Goal: Information Seeking & Learning: Learn about a topic

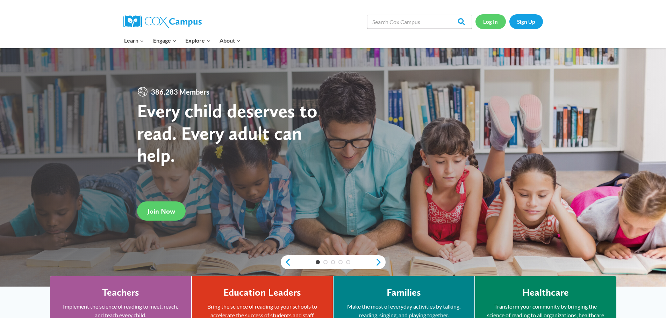
click at [485, 15] on link "Log In" at bounding box center [490, 21] width 30 height 14
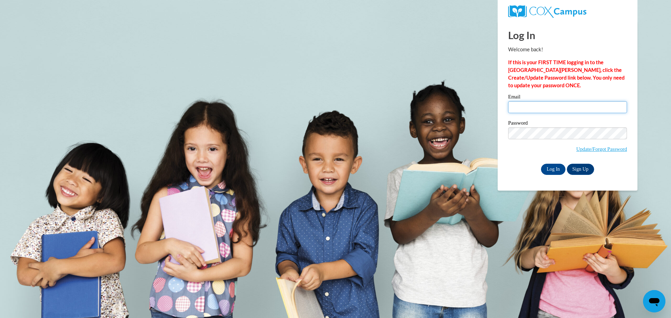
click at [524, 107] on input "Email" at bounding box center [567, 107] width 119 height 12
type input "lwilkinson@centralgatech.edu"
click at [541, 164] on input "Log In" at bounding box center [553, 169] width 24 height 11
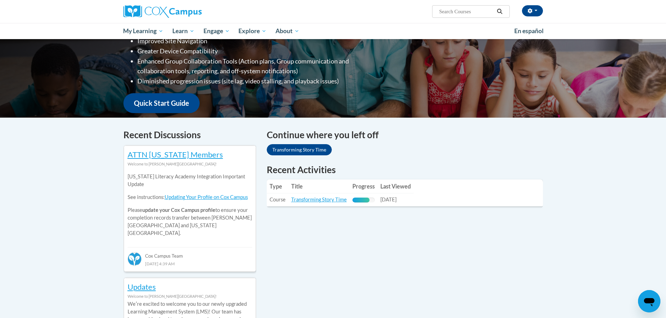
scroll to position [140, 0]
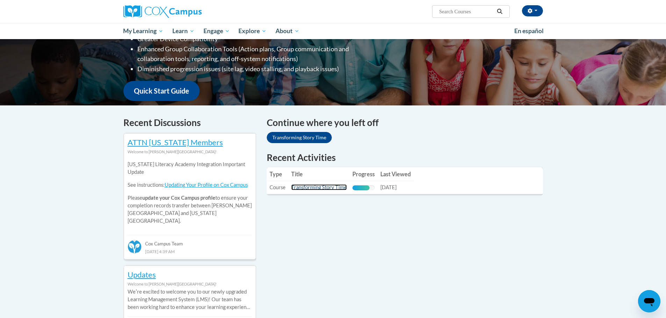
click at [325, 186] on link "Transforming Story Time" at bounding box center [319, 187] width 56 height 6
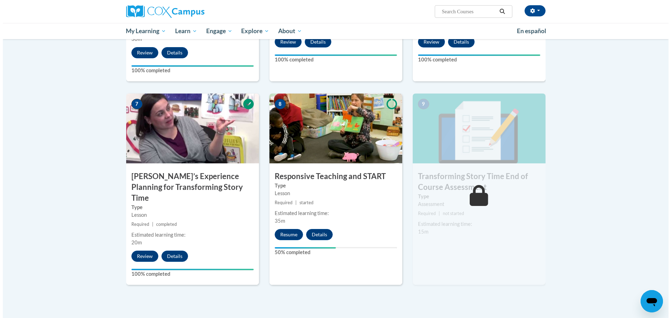
scroll to position [524, 0]
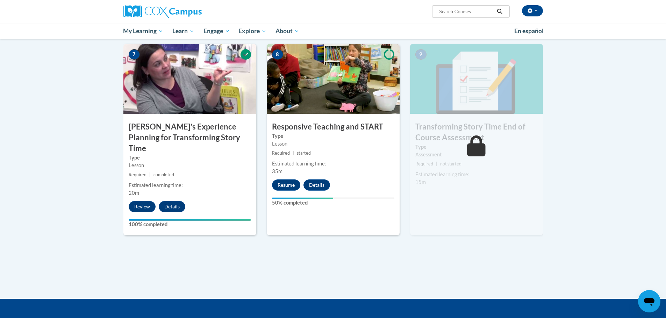
drag, startPoint x: 417, startPoint y: 255, endPoint x: 413, endPoint y: 253, distance: 4.5
click at [291, 183] on button "Resume" at bounding box center [286, 185] width 28 height 11
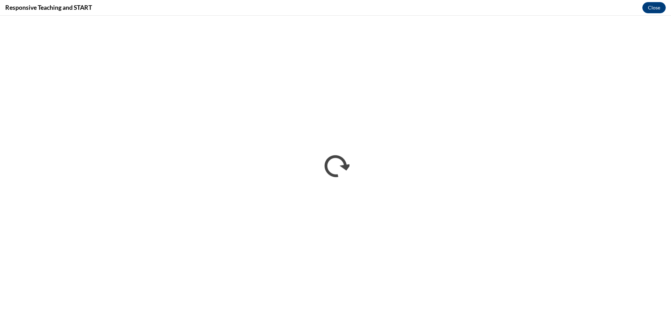
scroll to position [0, 0]
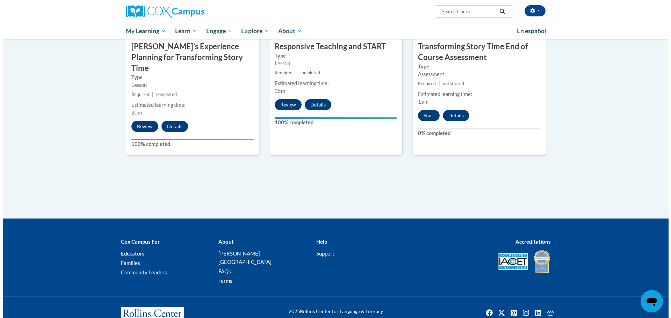
scroll to position [609, 0]
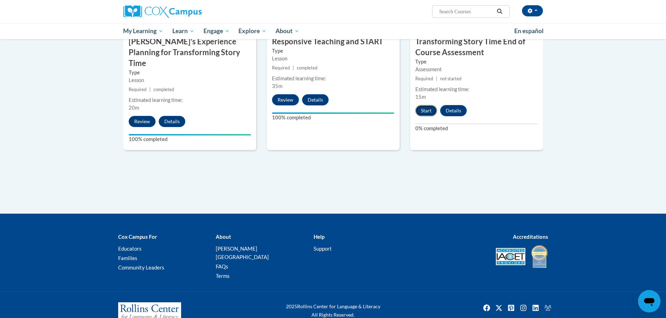
click at [426, 109] on button "Start" at bounding box center [426, 110] width 22 height 11
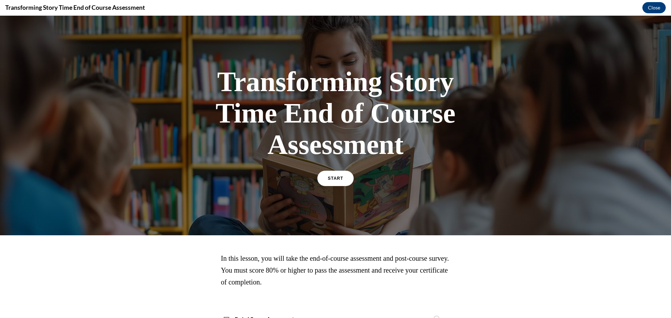
scroll to position [28, 0]
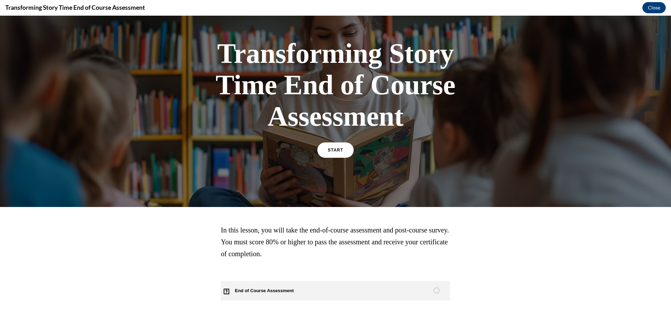
click at [296, 287] on span "End of Course Assessment" at bounding box center [268, 291] width 95 height 20
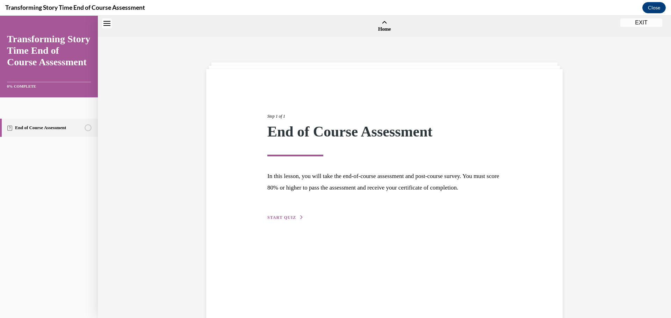
scroll to position [22, 0]
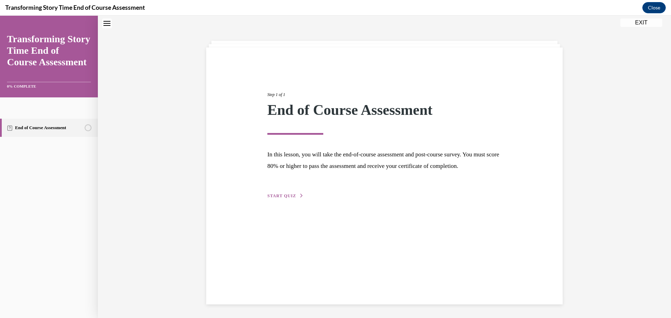
click at [288, 198] on span "START QUIZ" at bounding box center [281, 196] width 29 height 5
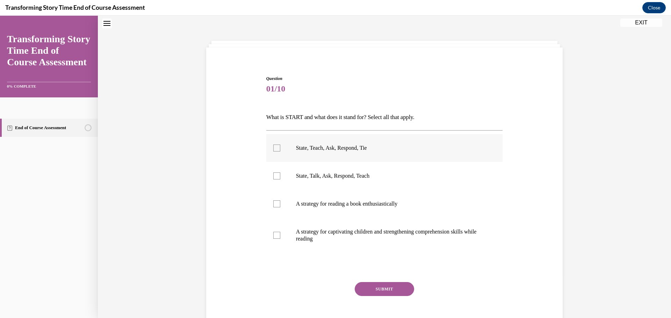
click at [284, 155] on label "State, Teach, Ask, Respond, Tie" at bounding box center [384, 148] width 237 height 28
click at [280, 152] on input "State, Teach, Ask, Respond, Tie" at bounding box center [276, 148] width 7 height 7
checkbox input "true"
click at [391, 289] on button "SUBMIT" at bounding box center [384, 289] width 59 height 14
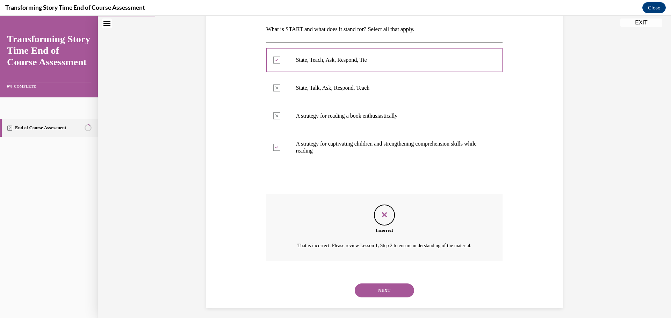
scroll to position [122, 0]
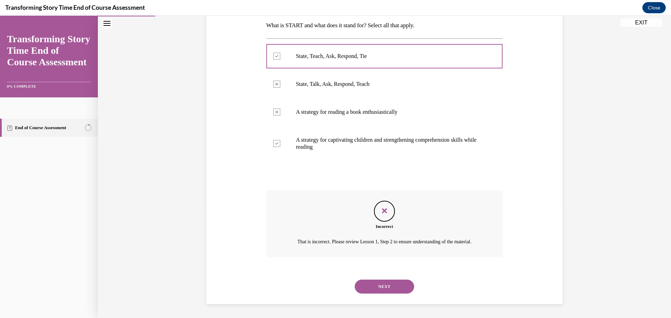
click at [389, 285] on button "NEXT" at bounding box center [384, 287] width 59 height 14
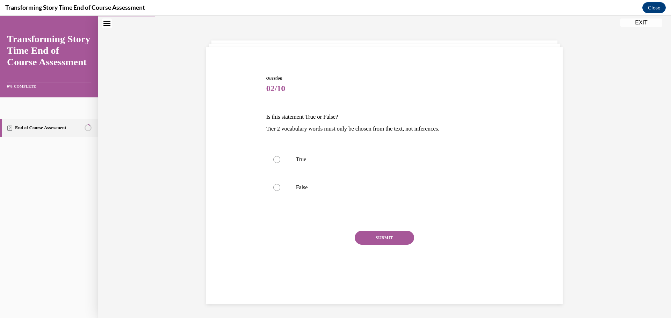
scroll to position [22, 0]
click at [269, 190] on label "False" at bounding box center [384, 188] width 237 height 28
click at [273, 190] on input "False" at bounding box center [276, 187] width 7 height 7
radio input "true"
click at [365, 237] on button "SUBMIT" at bounding box center [384, 238] width 59 height 14
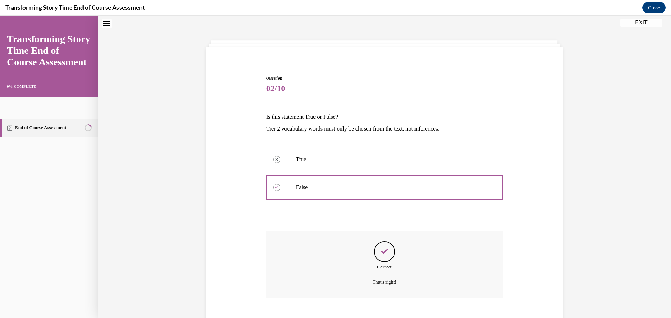
scroll to position [63, 0]
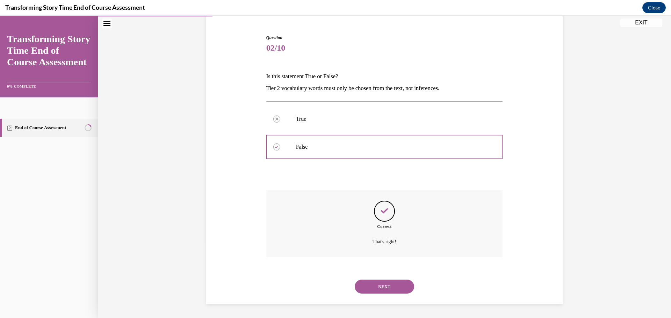
click at [384, 288] on button "NEXT" at bounding box center [384, 287] width 59 height 14
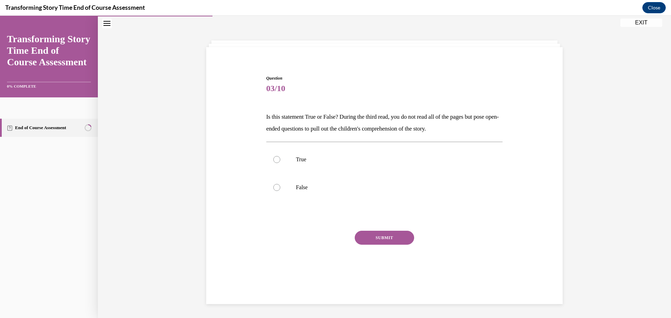
scroll to position [22, 0]
click at [282, 190] on label "False" at bounding box center [384, 188] width 237 height 28
click at [280, 190] on input "False" at bounding box center [276, 187] width 7 height 7
radio input "true"
drag, startPoint x: 378, startPoint y: 243, endPoint x: 377, endPoint y: 239, distance: 4.3
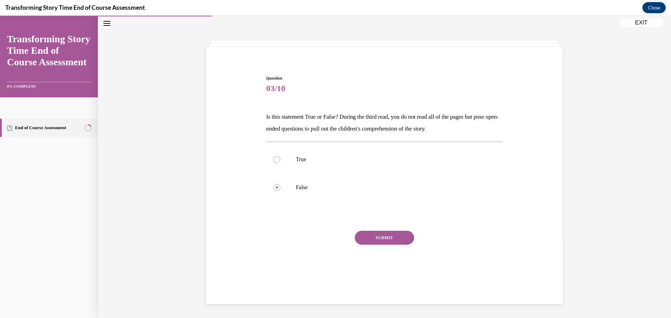
click at [378, 240] on button "SUBMIT" at bounding box center [384, 238] width 59 height 14
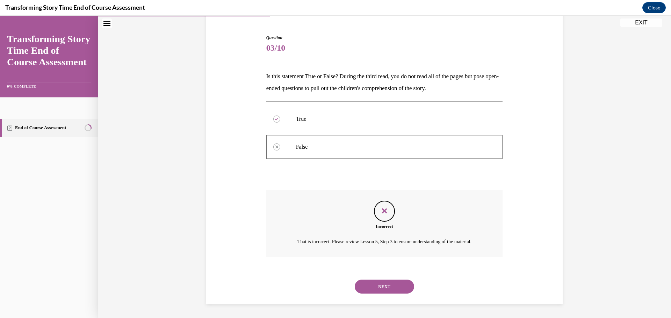
scroll to position [71, 0]
click at [385, 285] on button "NEXT" at bounding box center [384, 287] width 59 height 14
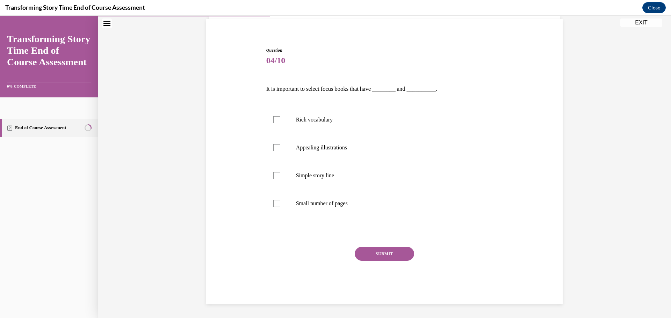
scroll to position [50, 0]
click at [274, 120] on div at bounding box center [276, 119] width 7 height 7
click at [274, 120] on input "Rich vocabulary" at bounding box center [276, 119] width 7 height 7
checkbox input "true"
click at [305, 178] on p "Simple story line" at bounding box center [390, 175] width 189 height 7
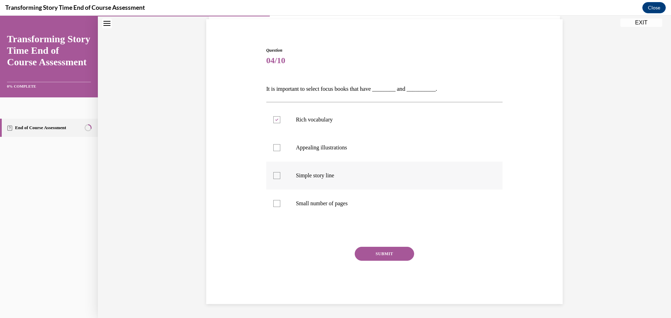
click at [280, 178] on input "Simple story line" at bounding box center [276, 175] width 7 height 7
checkbox input "true"
click at [399, 251] on button "SUBMIT" at bounding box center [384, 254] width 59 height 14
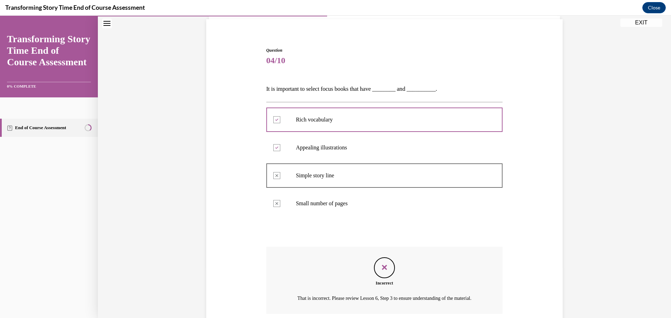
scroll to position [115, 0]
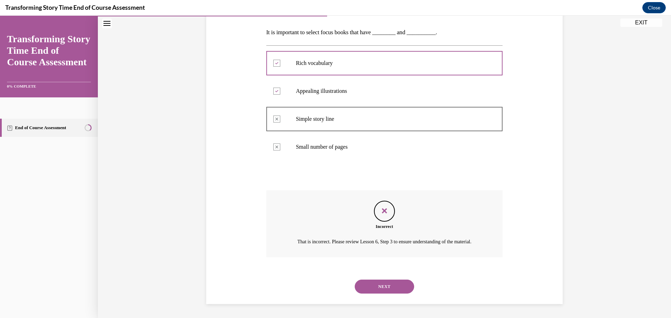
click at [384, 286] on button "NEXT" at bounding box center [384, 287] width 59 height 14
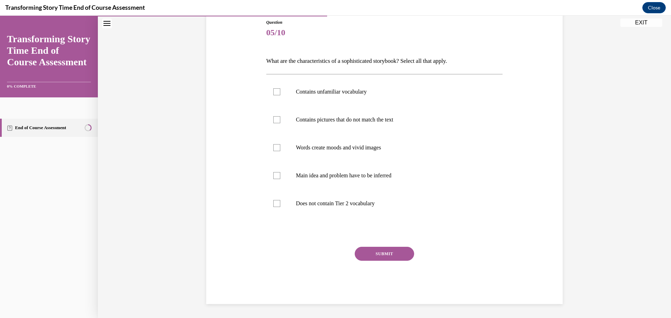
scroll to position [78, 0]
click at [371, 175] on p "Main idea and problem have to be inferred" at bounding box center [390, 175] width 189 height 7
click at [280, 175] on input "Main idea and problem have to be inferred" at bounding box center [276, 175] width 7 height 7
checkbox input "true"
click at [370, 100] on label "Contains unfamiliar vocabulary" at bounding box center [384, 92] width 237 height 28
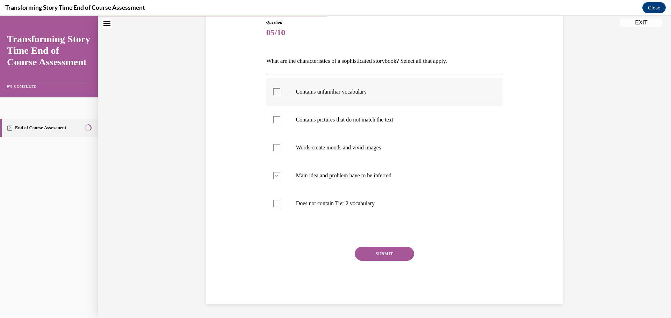
click at [280, 95] on input "Contains unfamiliar vocabulary" at bounding box center [276, 91] width 7 height 7
checkbox input "true"
click at [339, 144] on label "Words create moods and vivid images" at bounding box center [384, 148] width 237 height 28
click at [280, 144] on input "Words create moods and vivid images" at bounding box center [276, 147] width 7 height 7
checkbox input "true"
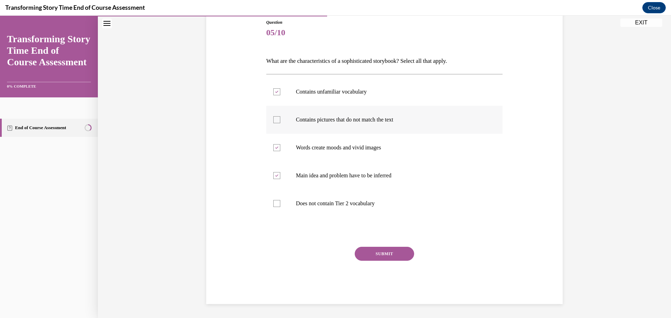
click at [368, 126] on label "Contains pictures that do not match the text" at bounding box center [384, 120] width 237 height 28
click at [280, 123] on input "Contains pictures that do not match the text" at bounding box center [276, 119] width 7 height 7
checkbox input "true"
click at [383, 257] on button "SUBMIT" at bounding box center [384, 254] width 59 height 14
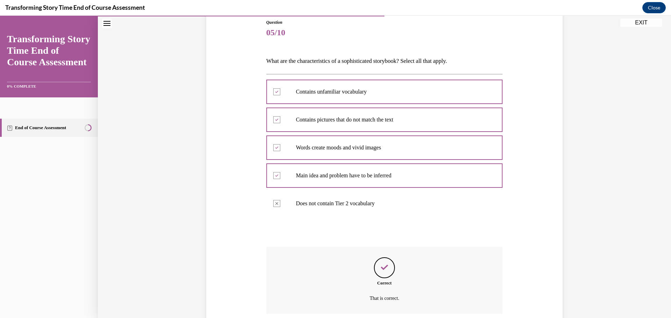
scroll to position [135, 0]
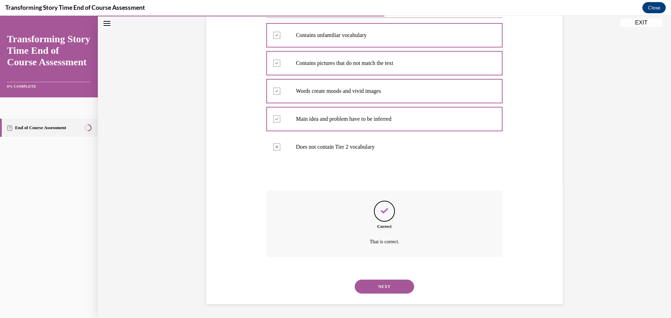
click at [395, 288] on button "NEXT" at bounding box center [384, 287] width 59 height 14
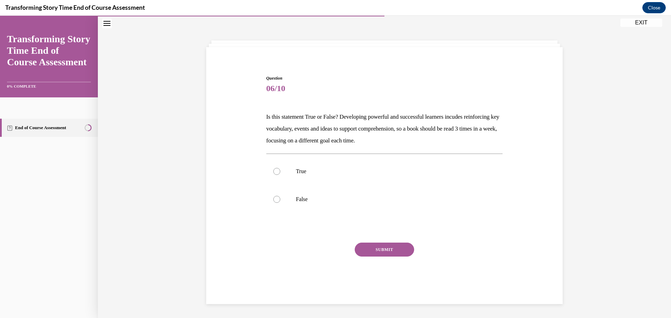
scroll to position [22, 0]
click at [273, 169] on div at bounding box center [276, 171] width 7 height 7
click at [273, 169] on input "True" at bounding box center [276, 171] width 7 height 7
radio input "true"
click at [378, 247] on button "SUBMIT" at bounding box center [384, 250] width 59 height 14
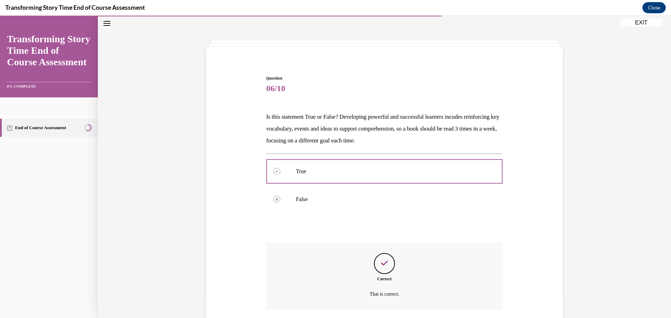
scroll to position [74, 0]
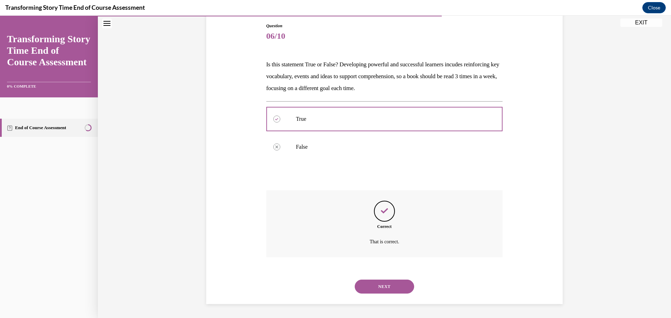
click at [376, 282] on button "NEXT" at bounding box center [384, 287] width 59 height 14
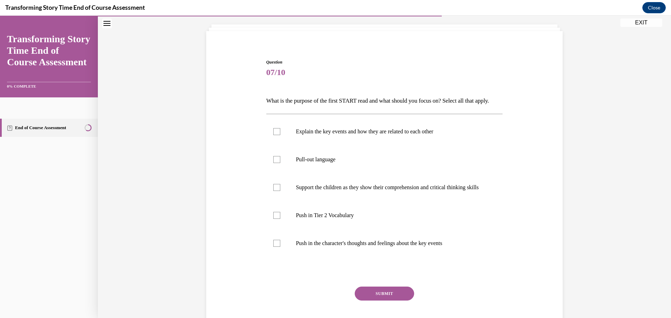
scroll to position [37, 0]
click at [376, 220] on p "Push in Tier 2 Vocabulary" at bounding box center [390, 216] width 189 height 7
click at [280, 220] on input "Push in Tier 2 Vocabulary" at bounding box center [276, 216] width 7 height 7
checkbox input "true"
click at [332, 137] on p "Explain the key events and how they are related to each other" at bounding box center [390, 133] width 189 height 7
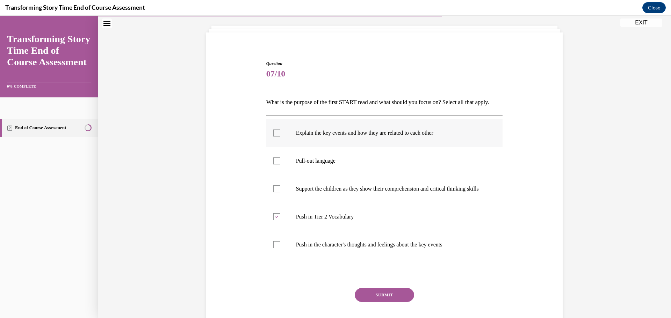
click at [280, 137] on input "Explain the key events and how they are related to each other" at bounding box center [276, 133] width 7 height 7
checkbox input "true"
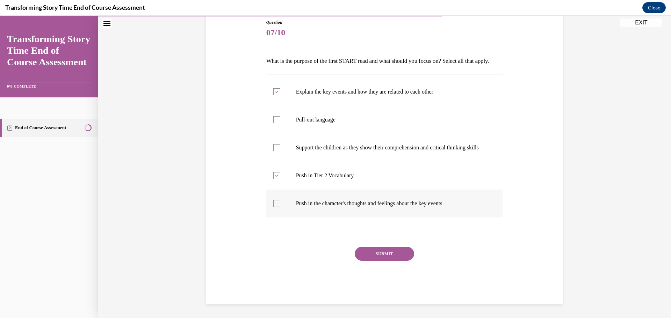
scroll to position [97, 0]
click at [373, 154] on label "Support the children as they show their comprehension and critical thinking ski…" at bounding box center [384, 148] width 237 height 28
click at [280, 151] on input "Support the children as they show their comprehension and critical thinking ski…" at bounding box center [276, 147] width 7 height 7
checkbox input "true"
click at [376, 253] on button "SUBMIT" at bounding box center [384, 254] width 59 height 14
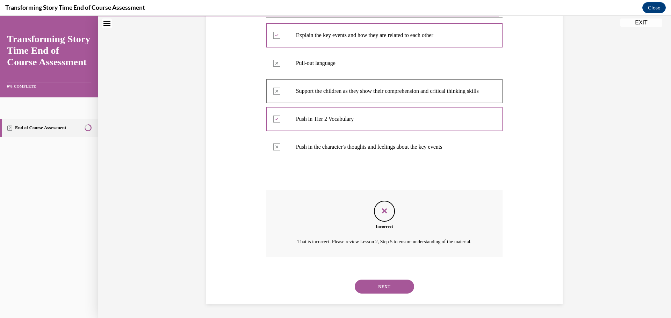
scroll to position [162, 0]
click at [372, 290] on button "NEXT" at bounding box center [384, 287] width 59 height 14
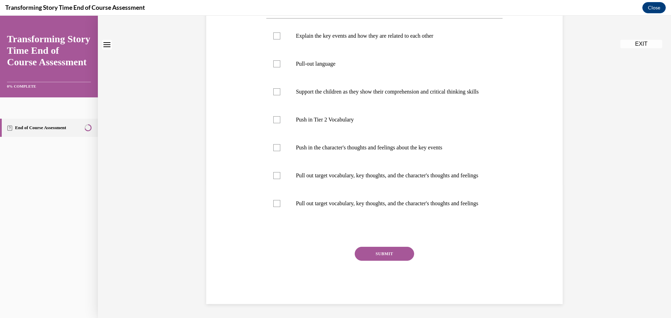
scroll to position [0, 0]
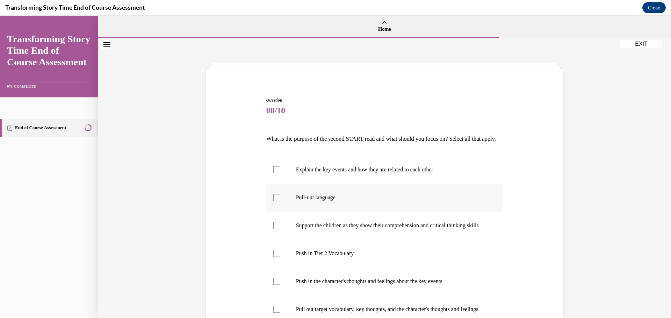
click at [347, 201] on p "Pull-out language" at bounding box center [390, 197] width 189 height 7
click at [280, 201] on input "Pull-out language" at bounding box center [276, 197] width 7 height 7
checkbox input "true"
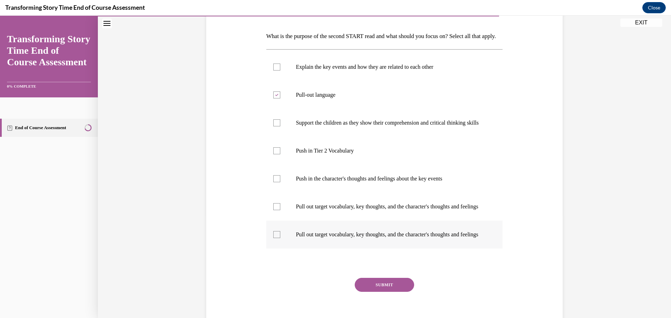
scroll to position [97, 0]
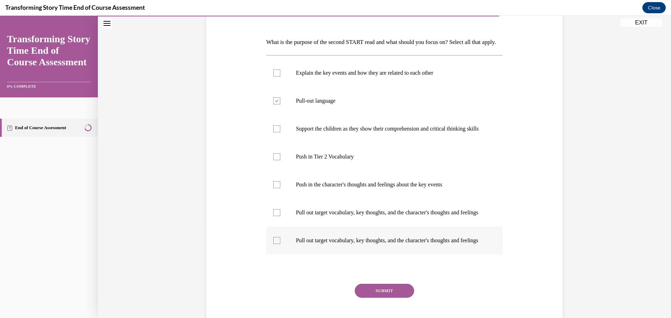
click at [435, 188] on p "Push in the character's thoughts and feelings about the key events" at bounding box center [390, 184] width 189 height 7
click at [280, 188] on input "Push in the character's thoughts and feelings about the key events" at bounding box center [276, 184] width 7 height 7
checkbox input "true"
click at [441, 132] on p "Support the children as they show their comprehension and critical thinking ski…" at bounding box center [390, 128] width 189 height 7
click at [280, 132] on input "Support the children as they show their comprehension and critical thinking ski…" at bounding box center [276, 128] width 7 height 7
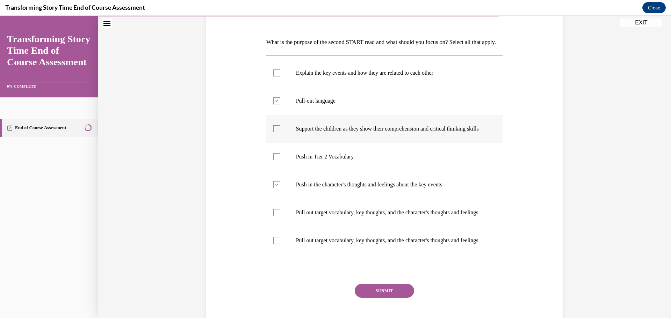
checkbox input "true"
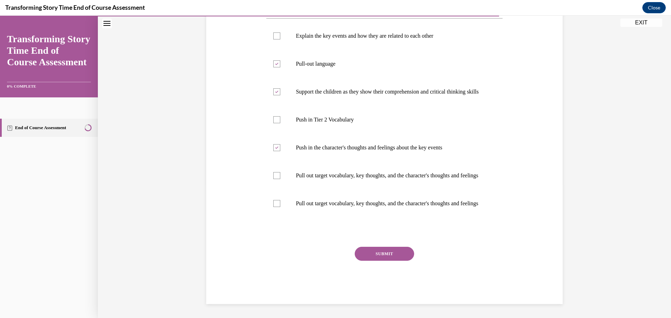
click at [392, 251] on button "SUBMIT" at bounding box center [384, 254] width 59 height 14
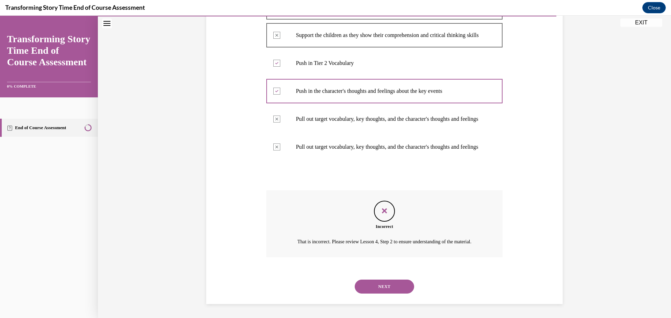
scroll to position [232, 0]
click at [394, 288] on button "NEXT" at bounding box center [384, 287] width 59 height 14
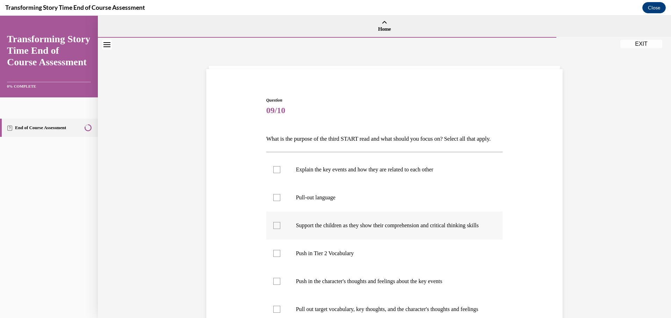
click at [378, 229] on p "Support the children as they show their comprehension and critical thinking ski…" at bounding box center [390, 225] width 189 height 7
click at [280, 229] on input "Support the children as they show their comprehension and critical thinking ski…" at bounding box center [276, 225] width 7 height 7
checkbox input "true"
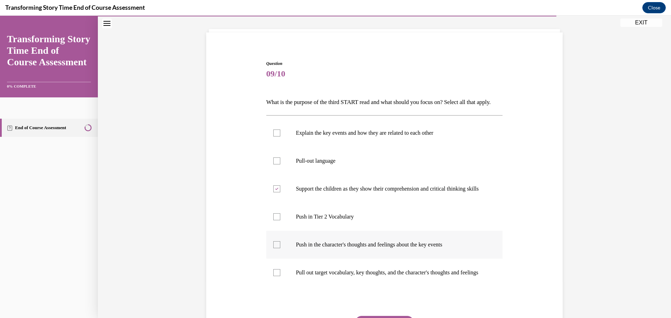
scroll to position [105, 0]
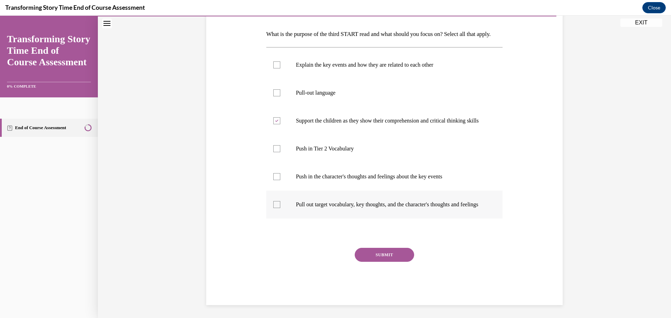
click at [379, 208] on p "Pull out target vocabulary, key thoughts, and the character's thoughts and feel…" at bounding box center [390, 204] width 189 height 7
click at [280, 208] on input "Pull out target vocabulary, key thoughts, and the character's thoughts and feel…" at bounding box center [276, 204] width 7 height 7
checkbox input "true"
click at [381, 262] on button "SUBMIT" at bounding box center [384, 255] width 59 height 14
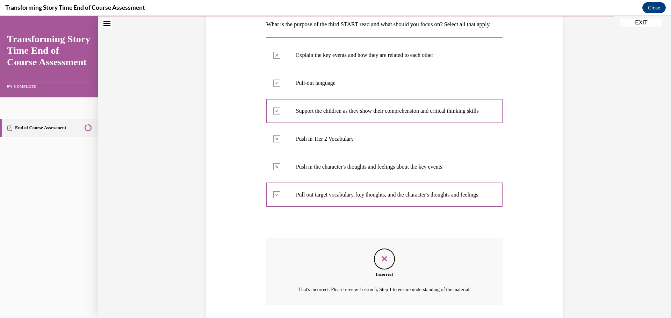
scroll to position [127, 0]
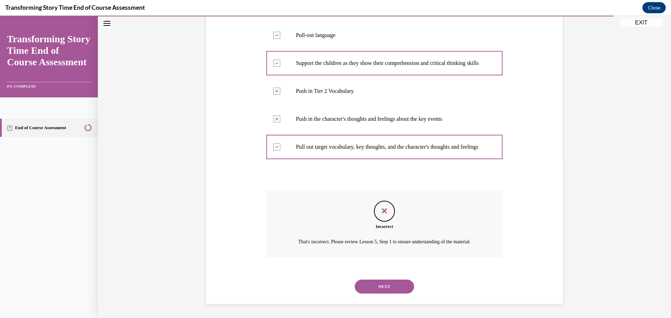
click at [375, 288] on button "NEXT" at bounding box center [384, 287] width 59 height 14
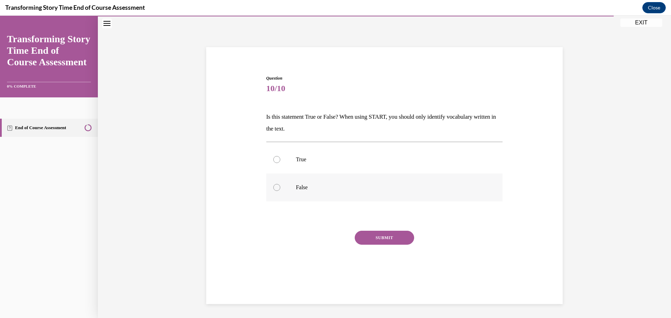
click at [289, 191] on label "False" at bounding box center [384, 188] width 237 height 28
click at [280, 191] on input "False" at bounding box center [276, 187] width 7 height 7
radio input "true"
click at [368, 242] on button "SUBMIT" at bounding box center [384, 238] width 59 height 14
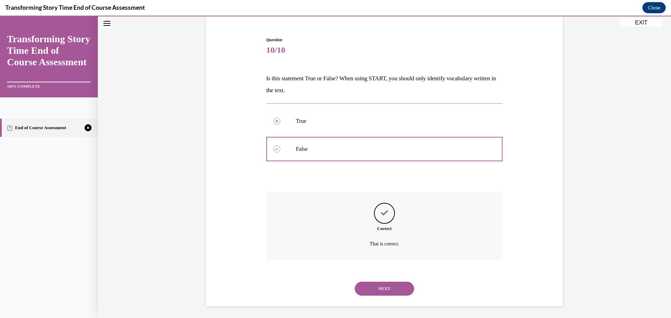
scroll to position [63, 0]
click at [377, 294] on button "NEXT" at bounding box center [384, 287] width 59 height 14
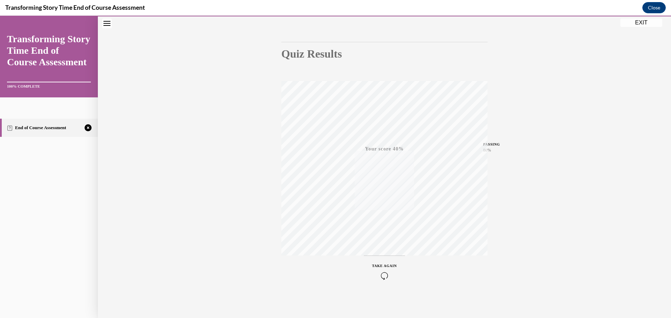
scroll to position [56, 0]
click at [383, 268] on div "TAKE AGAIN" at bounding box center [384, 271] width 25 height 16
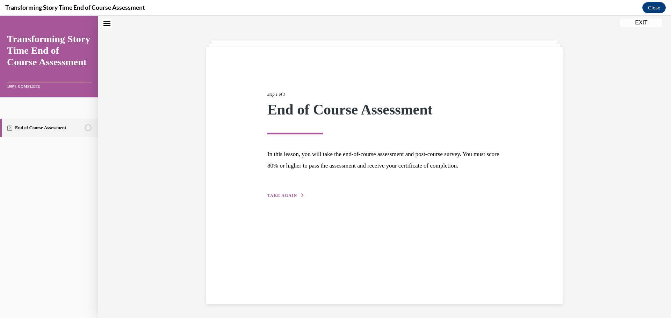
click at [285, 198] on span "TAKE AGAIN" at bounding box center [282, 195] width 30 height 5
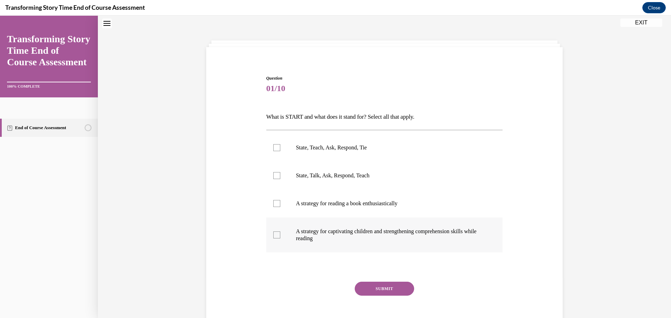
click at [313, 237] on p "A strategy for captivating children and strengthening comprehension skills whil…" at bounding box center [390, 235] width 189 height 14
click at [280, 237] on input "A strategy for captivating children and strengthening comprehension skills whil…" at bounding box center [276, 235] width 7 height 7
checkbox input "true"
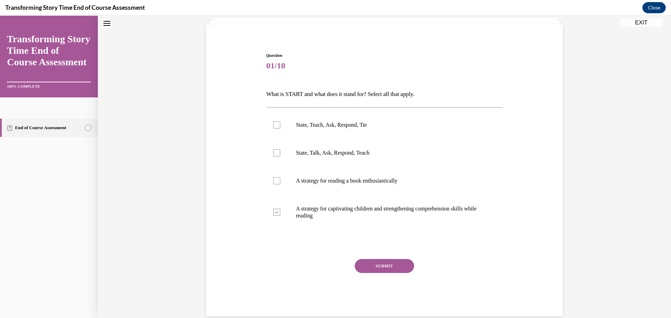
scroll to position [57, 0]
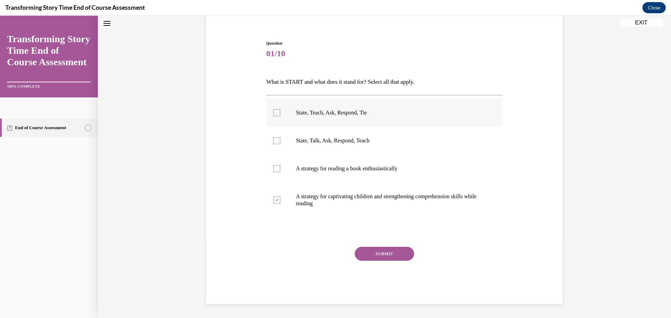
click at [326, 112] on p "State, Teach, Ask, Respond, Tie" at bounding box center [390, 112] width 189 height 7
click at [280, 112] on input "State, Teach, Ask, Respond, Tie" at bounding box center [276, 112] width 7 height 7
checkbox input "true"
click at [383, 254] on button "SUBMIT" at bounding box center [384, 254] width 59 height 14
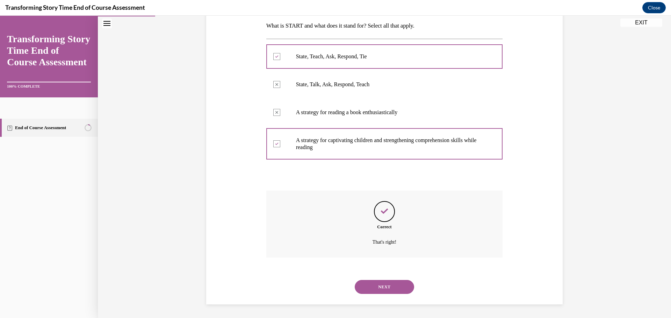
scroll to position [114, 0]
click at [388, 286] on button "NEXT" at bounding box center [384, 287] width 59 height 14
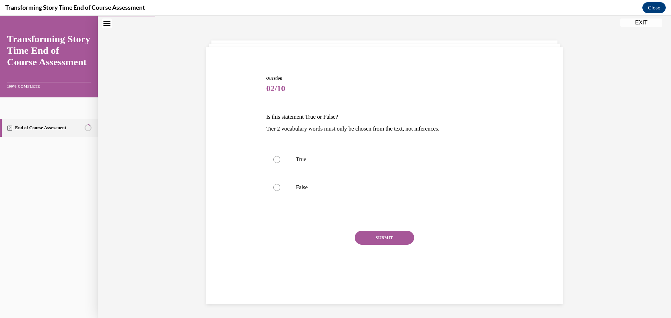
scroll to position [22, 0]
click at [301, 196] on label "False" at bounding box center [384, 188] width 237 height 28
click at [280, 191] on input "False" at bounding box center [276, 187] width 7 height 7
radio input "true"
click at [391, 234] on button "SUBMIT" at bounding box center [384, 238] width 59 height 14
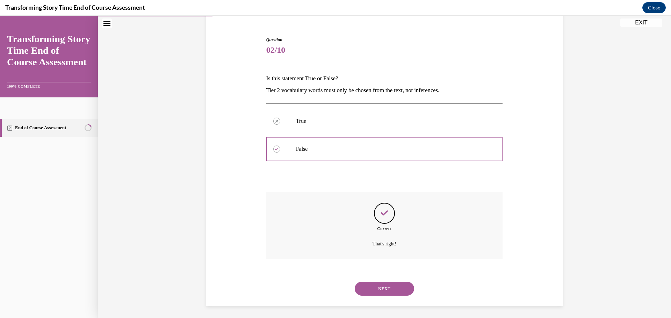
scroll to position [63, 0]
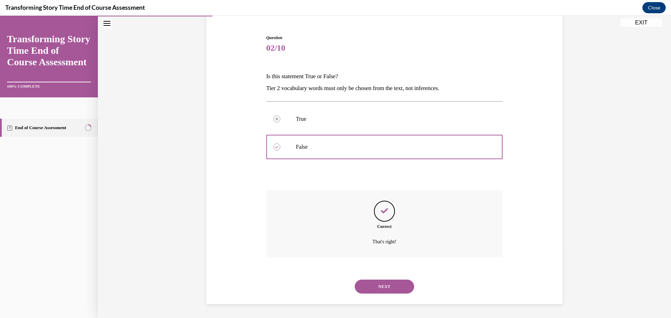
click at [385, 283] on button "NEXT" at bounding box center [384, 287] width 59 height 14
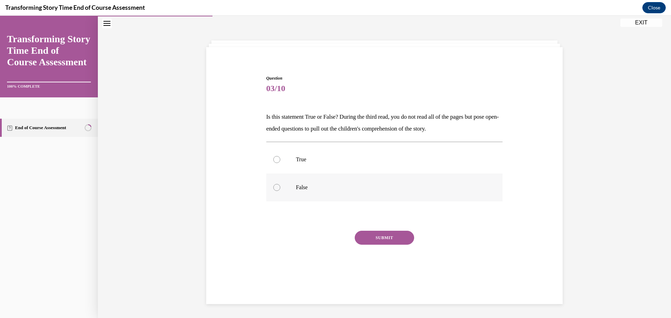
click at [300, 196] on label "False" at bounding box center [384, 188] width 237 height 28
click at [280, 191] on input "False" at bounding box center [276, 187] width 7 height 7
radio input "true"
click at [366, 242] on button "SUBMIT" at bounding box center [384, 238] width 59 height 14
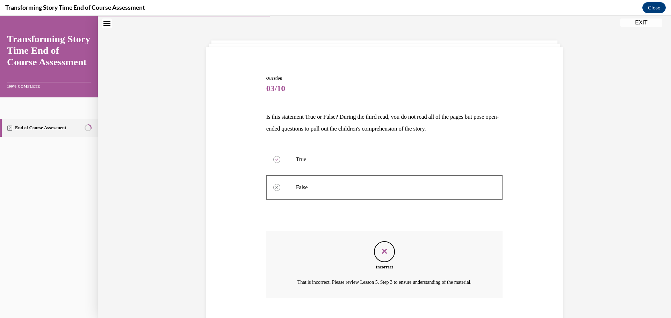
scroll to position [71, 0]
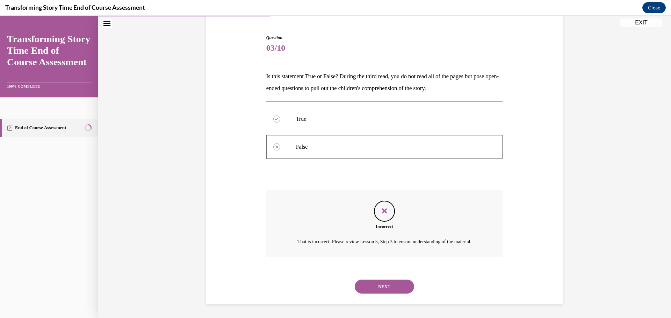
click at [372, 283] on button "NEXT" at bounding box center [384, 287] width 59 height 14
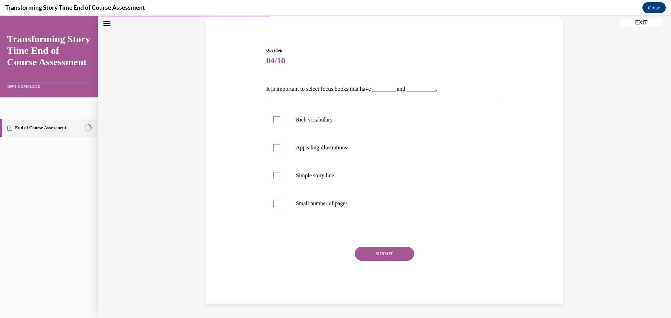
scroll to position [50, 0]
click at [342, 116] on label "Rich vocabulary" at bounding box center [384, 120] width 237 height 28
click at [280, 116] on input "Rich vocabulary" at bounding box center [276, 119] width 7 height 7
checkbox input "true"
click at [348, 178] on p "Simple story line" at bounding box center [390, 175] width 189 height 7
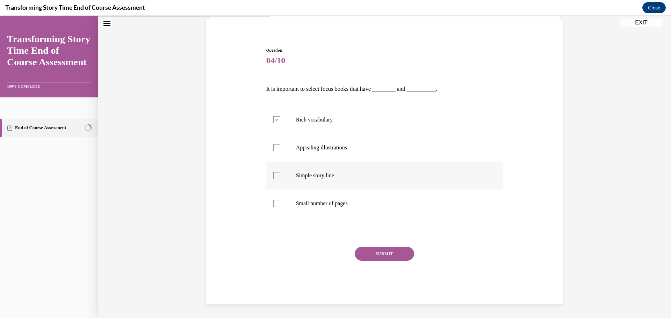
click at [280, 178] on input "Simple story line" at bounding box center [276, 175] width 7 height 7
checkbox input "true"
click at [374, 256] on button "SUBMIT" at bounding box center [384, 254] width 59 height 14
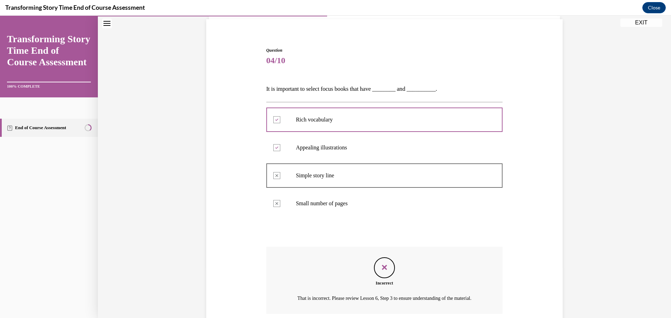
scroll to position [115, 0]
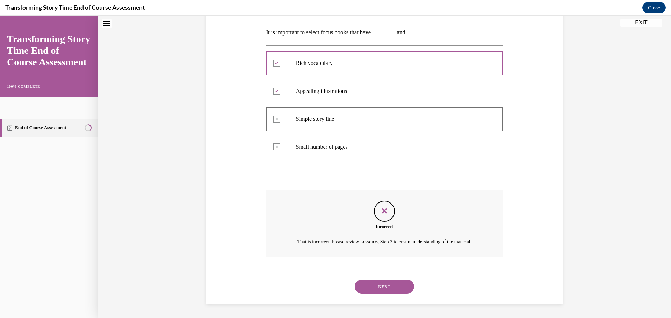
click at [388, 283] on button "NEXT" at bounding box center [384, 287] width 59 height 14
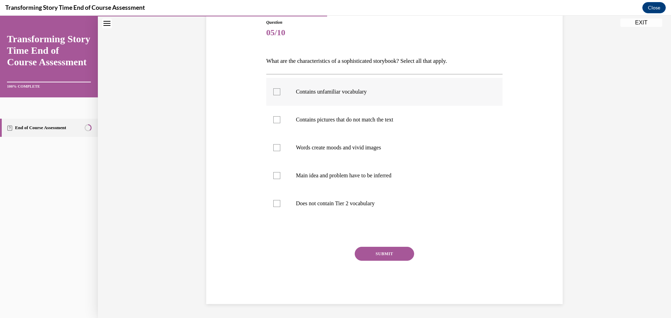
click at [276, 94] on div at bounding box center [276, 91] width 7 height 7
click at [276, 94] on input "Contains unfamiliar vocabulary" at bounding box center [276, 91] width 7 height 7
checkbox input "true"
click at [276, 175] on div at bounding box center [276, 175] width 7 height 7
click at [276, 175] on input "Main idea and problem have to be inferred" at bounding box center [276, 175] width 7 height 7
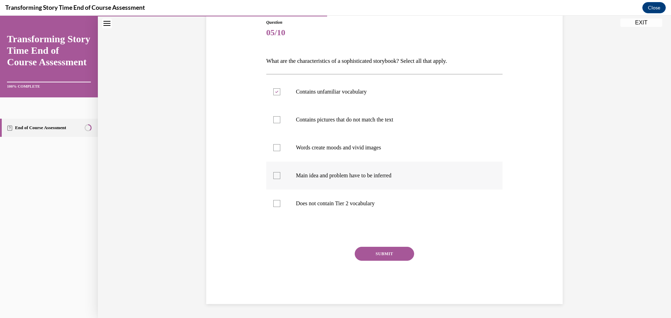
checkbox input "true"
click at [274, 145] on div at bounding box center [276, 147] width 7 height 7
click at [274, 145] on input "Words create moods and vivid images" at bounding box center [276, 147] width 7 height 7
checkbox input "true"
click at [273, 121] on div at bounding box center [276, 119] width 7 height 7
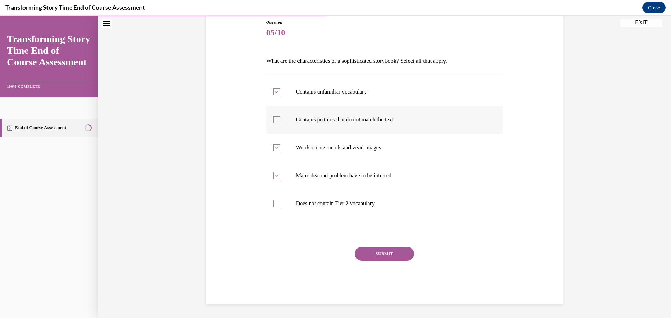
click at [273, 121] on input "Contains pictures that do not match the text" at bounding box center [276, 119] width 7 height 7
checkbox input "true"
click at [391, 255] on button "SUBMIT" at bounding box center [384, 254] width 59 height 14
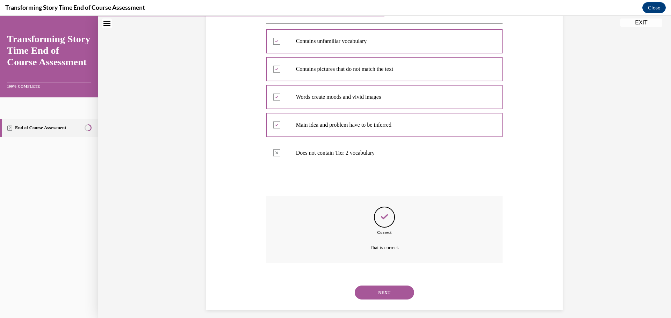
scroll to position [135, 0]
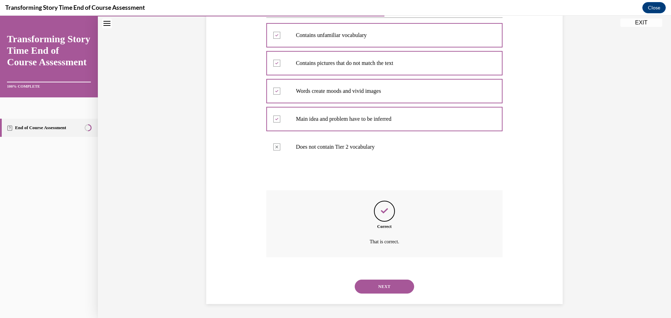
click at [383, 284] on button "NEXT" at bounding box center [384, 287] width 59 height 14
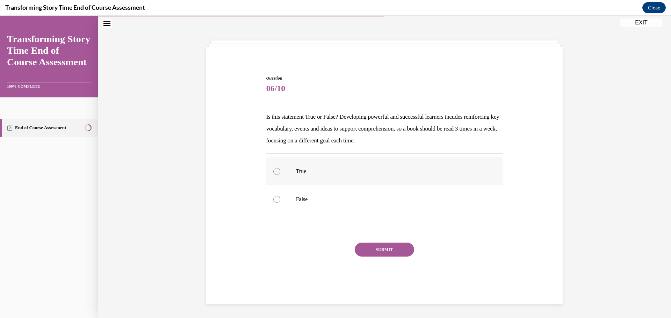
click at [288, 175] on label "True" at bounding box center [384, 172] width 237 height 28
click at [280, 175] on input "True" at bounding box center [276, 171] width 7 height 7
radio input "true"
click at [386, 251] on button "SUBMIT" at bounding box center [384, 250] width 59 height 14
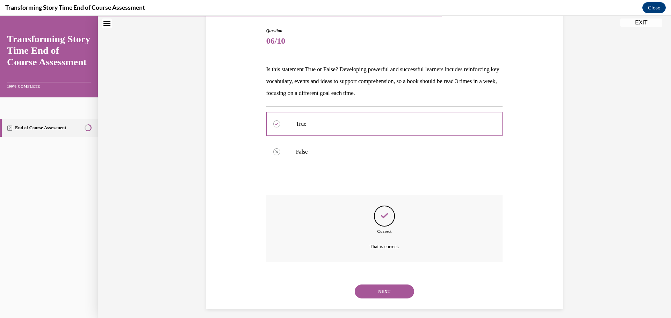
scroll to position [74, 0]
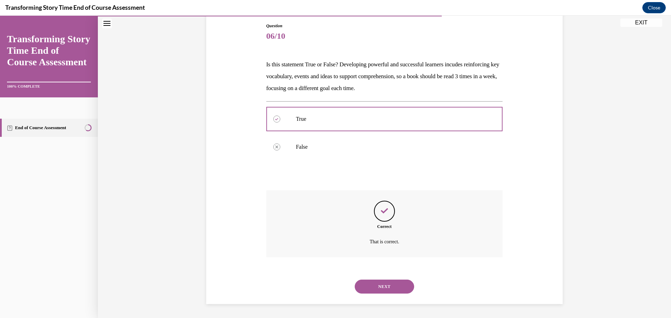
click at [392, 285] on button "NEXT" at bounding box center [384, 287] width 59 height 14
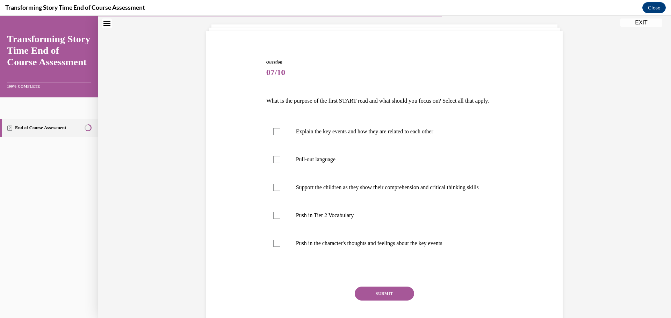
scroll to position [37, 0]
click at [273, 220] on div at bounding box center [276, 216] width 7 height 7
click at [273, 220] on input "Push in Tier 2 Vocabulary" at bounding box center [276, 216] width 7 height 7
checkbox input "true"
click at [272, 147] on label "Explain the key events and how they are related to each other" at bounding box center [384, 133] width 237 height 28
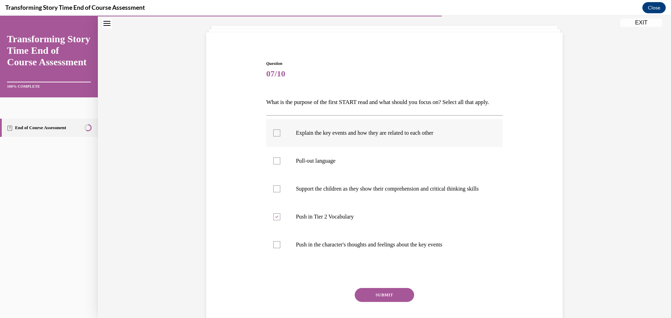
click at [273, 137] on input "Explain the key events and how they are related to each other" at bounding box center [276, 133] width 7 height 7
checkbox input "true"
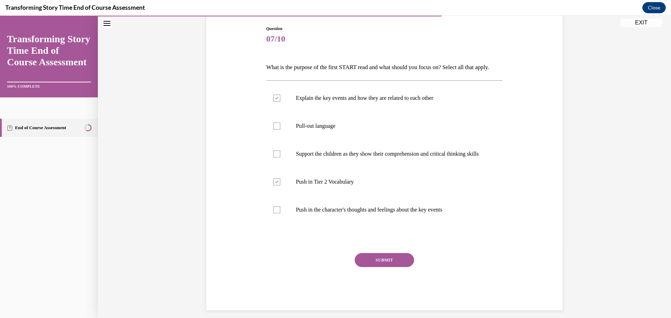
click at [382, 267] on button "SUBMIT" at bounding box center [384, 260] width 59 height 14
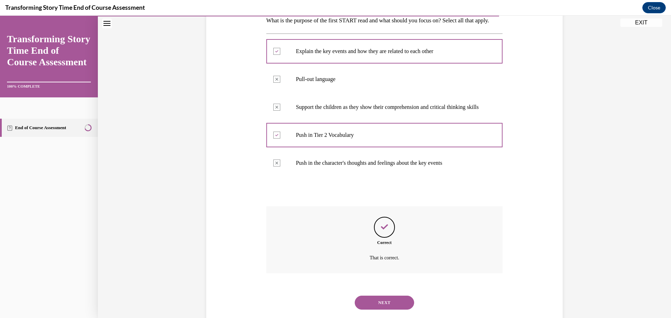
scroll to position [153, 0]
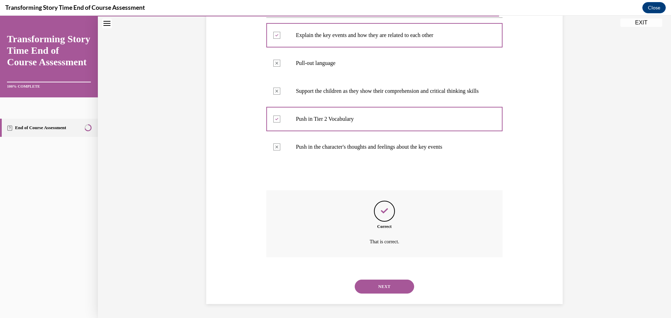
click at [385, 286] on button "NEXT" at bounding box center [384, 287] width 59 height 14
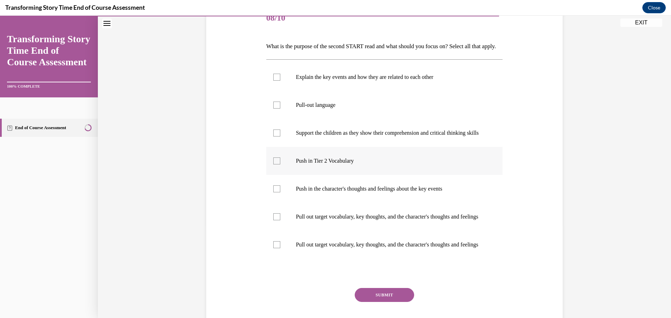
scroll to position [105, 0]
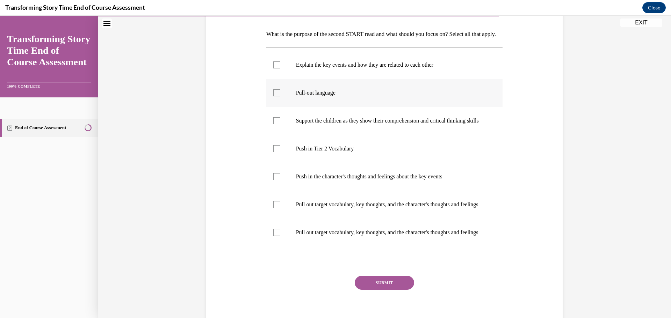
click at [276, 96] on div at bounding box center [276, 92] width 7 height 7
click at [276, 96] on input "Pull-out language" at bounding box center [276, 92] width 7 height 7
click at [276, 96] on div at bounding box center [276, 92] width 7 height 7
click at [276, 96] on input "Pull-out language" at bounding box center [276, 92] width 7 height 7
checkbox input "false"
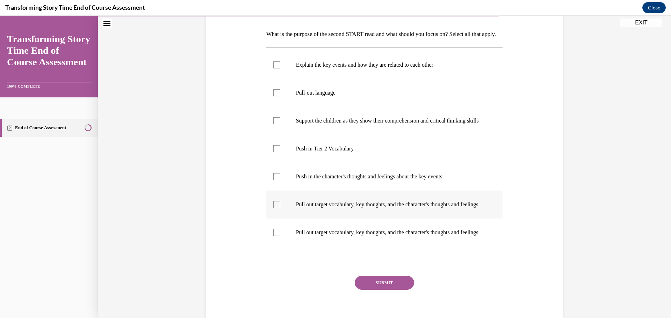
click at [273, 208] on div at bounding box center [276, 204] width 7 height 7
click at [273, 208] on input "Pull out target vocabulary, key thoughts, and the character's thoughts and feel…" at bounding box center [276, 204] width 7 height 7
checkbox input "true"
click at [272, 191] on label "Push in the character's thoughts and feelings about the key events" at bounding box center [384, 177] width 237 height 28
click at [273, 180] on input "Push in the character's thoughts and feelings about the key events" at bounding box center [276, 176] width 7 height 7
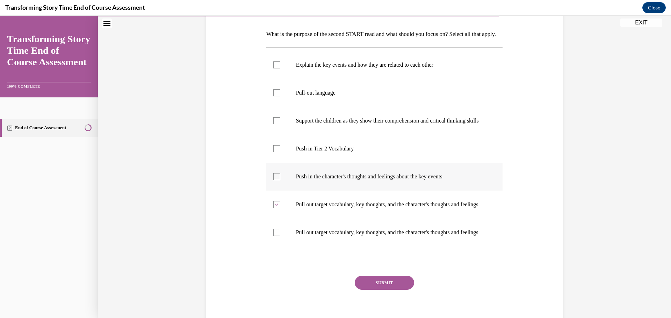
checkbox input "true"
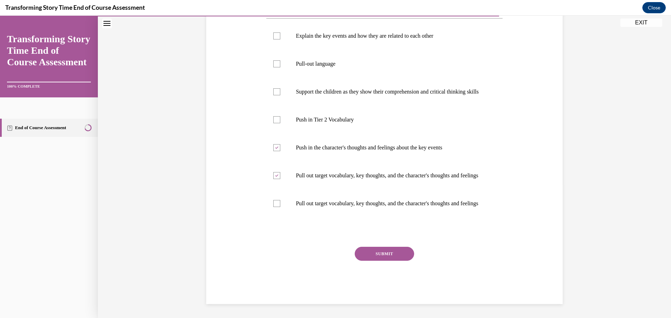
click at [372, 248] on button "SUBMIT" at bounding box center [384, 254] width 59 height 14
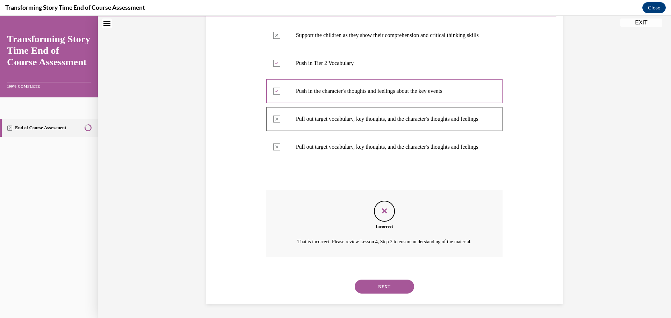
scroll to position [232, 0]
click at [386, 285] on button "NEXT" at bounding box center [384, 287] width 59 height 14
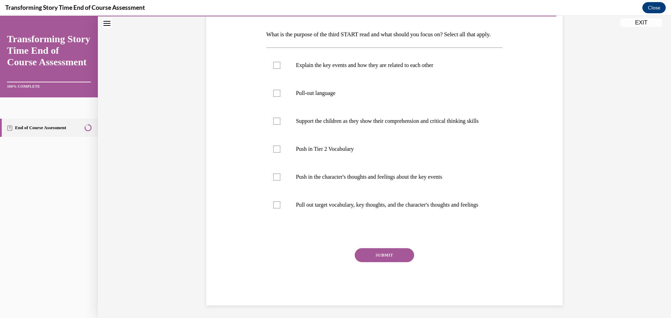
scroll to position [105, 0]
click at [331, 208] on p "Pull out target vocabulary, key thoughts, and the character's thoughts and feel…" at bounding box center [390, 204] width 189 height 7
click at [280, 208] on input "Pull out target vocabulary, key thoughts, and the character's thoughts and feel…" at bounding box center [276, 204] width 7 height 7
checkbox input "true"
click at [307, 191] on label "Push in the character's thoughts and feelings about the key events" at bounding box center [384, 177] width 237 height 28
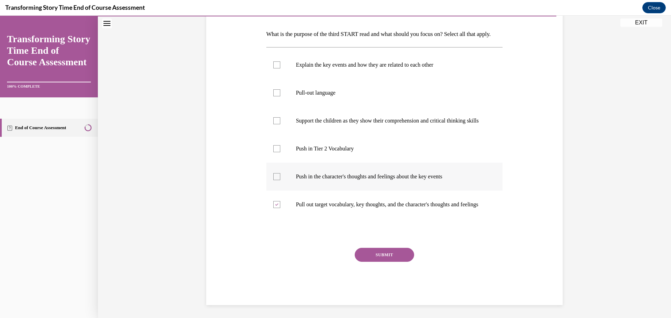
click at [280, 180] on input "Push in the character's thoughts and feelings about the key events" at bounding box center [276, 176] width 7 height 7
checkbox input "true"
click at [383, 262] on button "SUBMIT" at bounding box center [384, 255] width 59 height 14
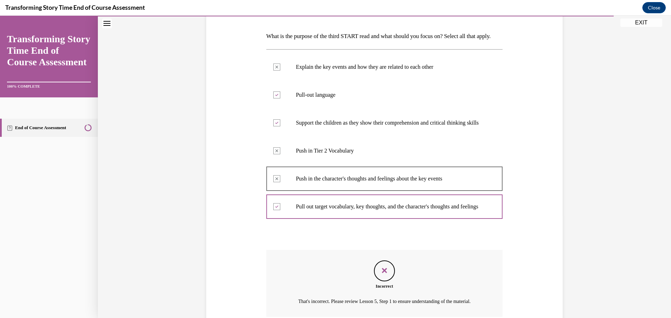
scroll to position [92, 0]
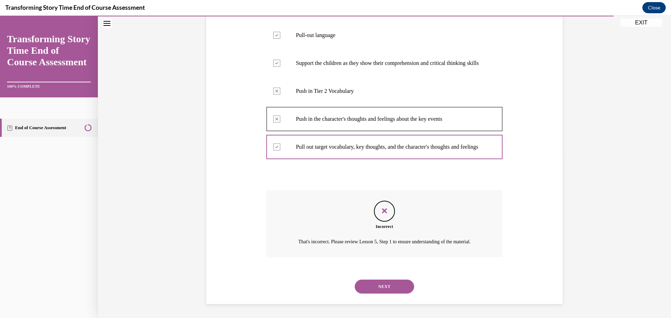
click at [396, 287] on button "NEXT" at bounding box center [384, 287] width 59 height 14
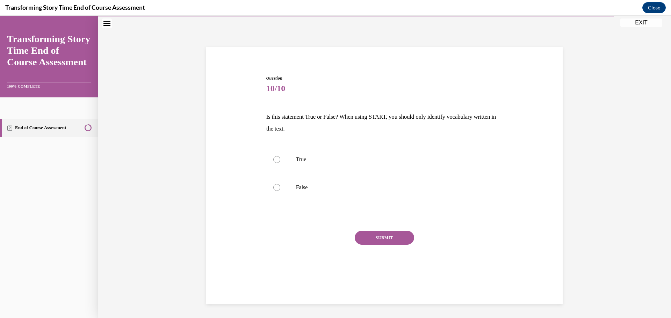
scroll to position [22, 0]
click at [300, 191] on label "False" at bounding box center [384, 188] width 237 height 28
click at [280, 191] on input "False" at bounding box center [276, 187] width 7 height 7
radio input "true"
click at [393, 238] on button "SUBMIT" at bounding box center [384, 238] width 59 height 14
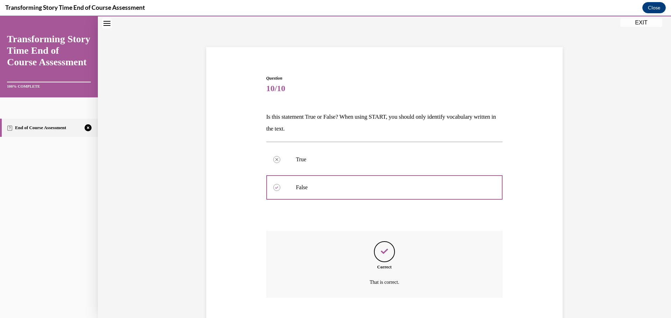
scroll to position [63, 0]
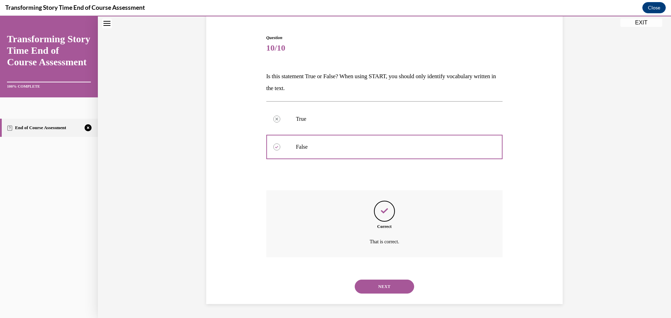
click at [389, 287] on button "NEXT" at bounding box center [384, 287] width 59 height 14
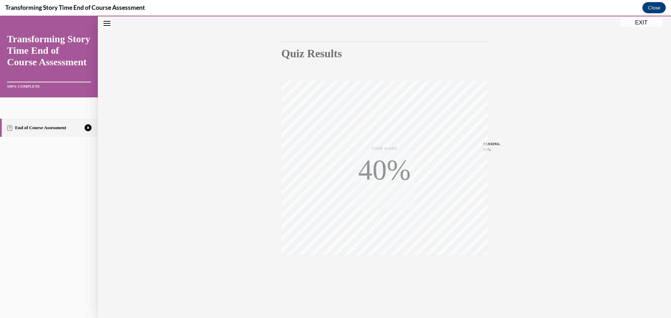
click at [389, 288] on div "Quiz Results PASSING 80% Your score 60% Failed PASSING 80% Your score Your scor…" at bounding box center [384, 150] width 573 height 336
click at [383, 266] on span "TAKE AGAIN" at bounding box center [384, 266] width 25 height 4
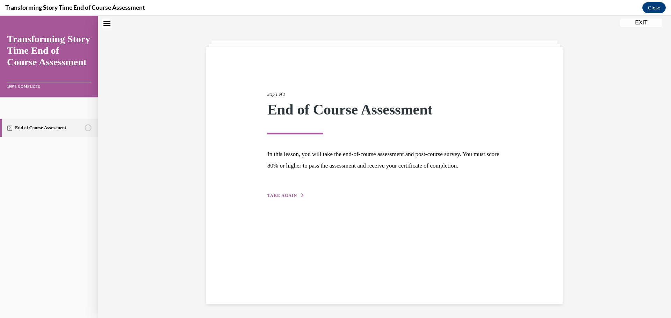
click at [289, 200] on div "Step 1 of 1 End of Course Assessment In this lesson, you will take the end-of-c…" at bounding box center [384, 137] width 245 height 124
click at [289, 198] on span "TAKE AGAIN" at bounding box center [282, 195] width 30 height 5
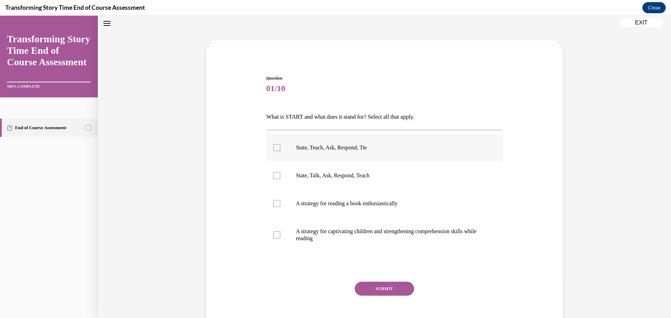
click at [329, 151] on p "State, Teach, Ask, Respond, Tie" at bounding box center [390, 147] width 189 height 7
click at [280, 151] on input "State, Teach, Ask, Respond, Tie" at bounding box center [276, 147] width 7 height 7
checkbox input "true"
click at [354, 233] on p "A strategy for captivating children and strengthening comprehension skills whil…" at bounding box center [390, 235] width 189 height 14
click at [280, 233] on input "A strategy for captivating children and strengthening comprehension skills whil…" at bounding box center [276, 235] width 7 height 7
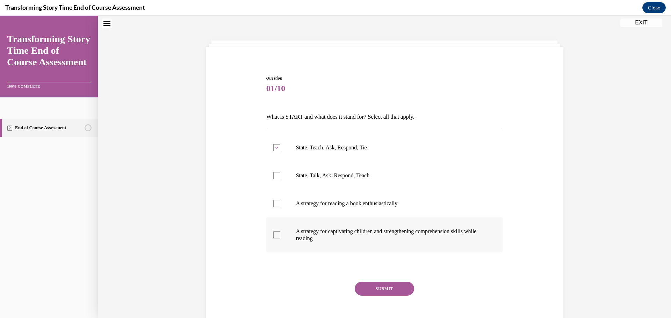
checkbox input "true"
click at [376, 286] on button "SUBMIT" at bounding box center [384, 289] width 59 height 14
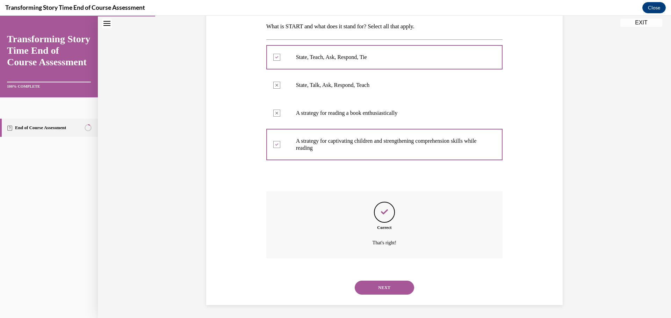
scroll to position [114, 0]
click at [382, 285] on button "NEXT" at bounding box center [384, 287] width 59 height 14
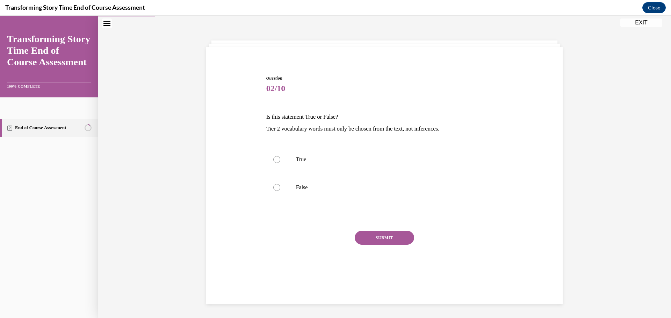
scroll to position [22, 0]
click at [297, 188] on p "False" at bounding box center [390, 187] width 189 height 7
click at [280, 188] on input "False" at bounding box center [276, 187] width 7 height 7
radio input "true"
click at [370, 237] on button "SUBMIT" at bounding box center [384, 238] width 59 height 14
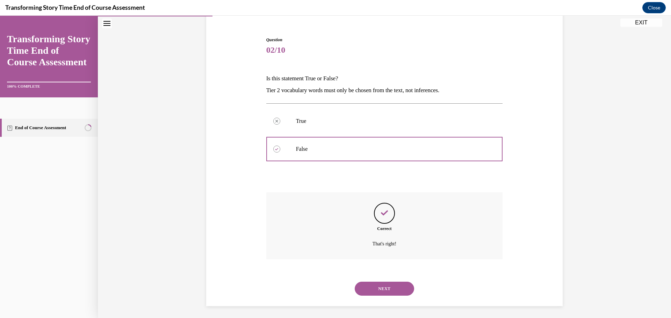
scroll to position [63, 0]
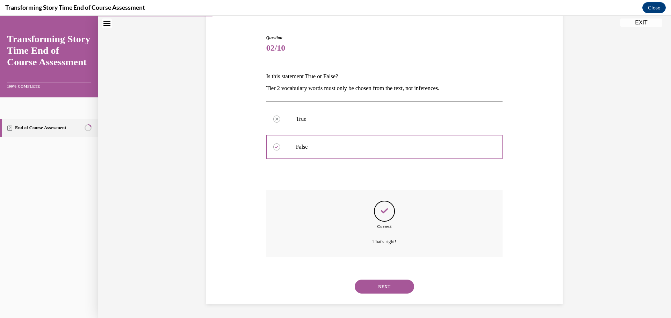
click at [394, 288] on button "NEXT" at bounding box center [384, 287] width 59 height 14
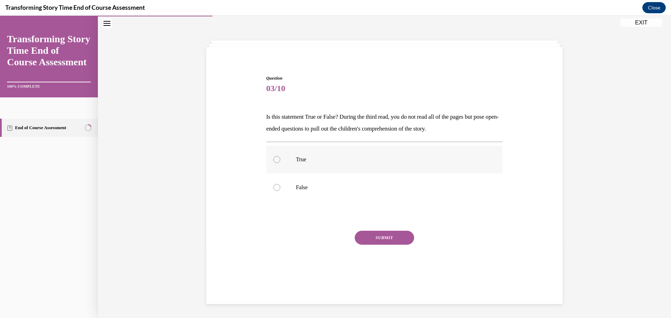
click at [296, 165] on label "True" at bounding box center [384, 160] width 237 height 28
click at [280, 163] on input "True" at bounding box center [276, 159] width 7 height 7
radio input "true"
click at [391, 237] on button "SUBMIT" at bounding box center [384, 238] width 59 height 14
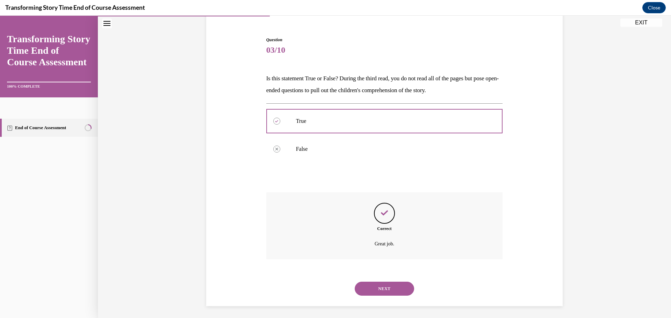
scroll to position [63, 0]
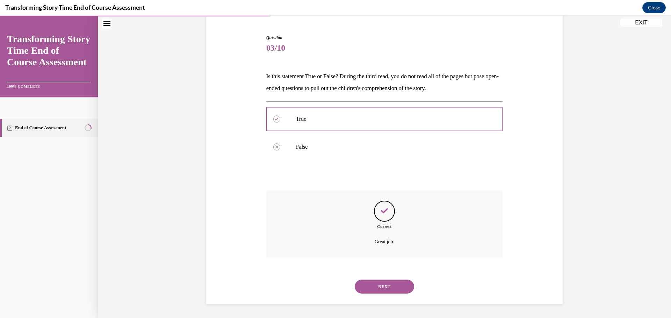
click at [390, 287] on button "NEXT" at bounding box center [384, 287] width 59 height 14
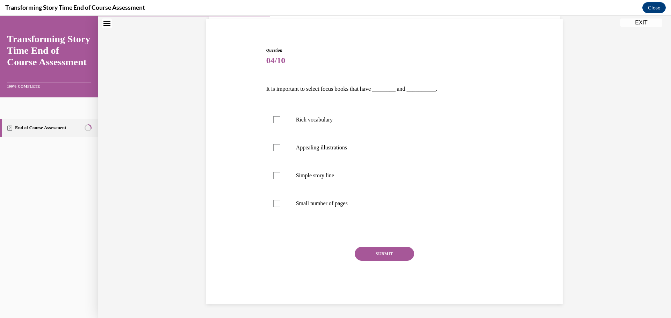
scroll to position [24, 0]
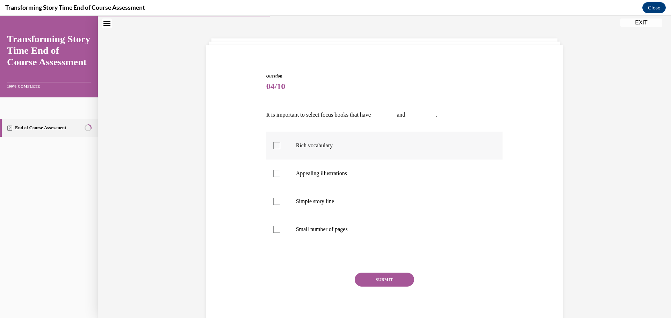
click at [325, 149] on p "Rich vocabulary" at bounding box center [390, 145] width 189 height 7
click at [280, 149] on input "Rich vocabulary" at bounding box center [276, 145] width 7 height 7
checkbox input "true"
click at [328, 174] on p "Appealing illustrations" at bounding box center [390, 173] width 189 height 7
click at [280, 174] on input "Appealing illustrations" at bounding box center [276, 173] width 7 height 7
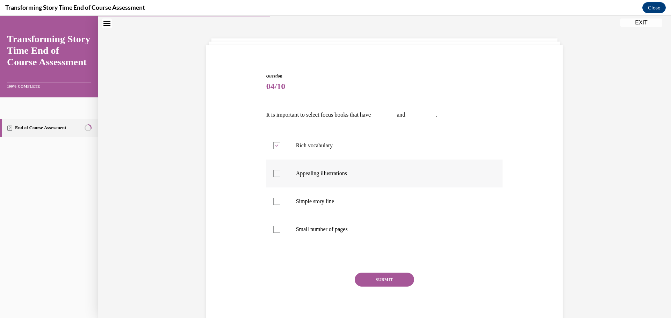
checkbox input "true"
click at [380, 285] on button "SUBMIT" at bounding box center [384, 280] width 59 height 14
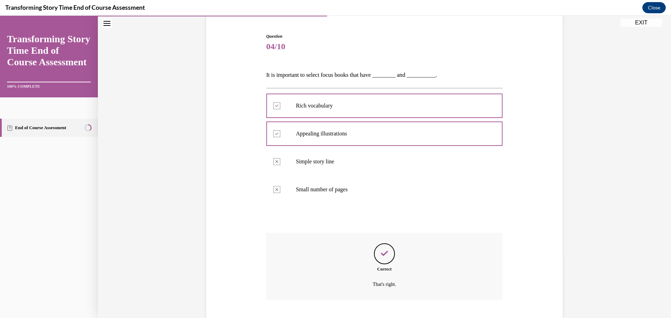
scroll to position [107, 0]
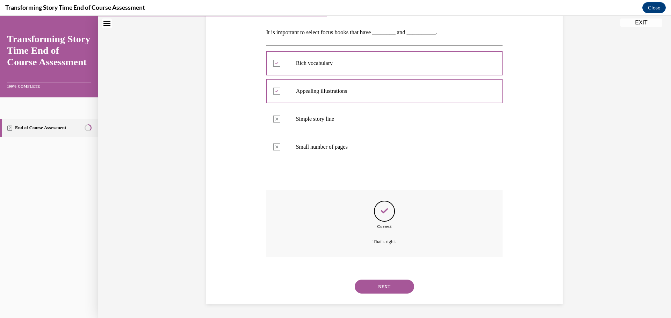
click at [379, 289] on button "NEXT" at bounding box center [384, 287] width 59 height 14
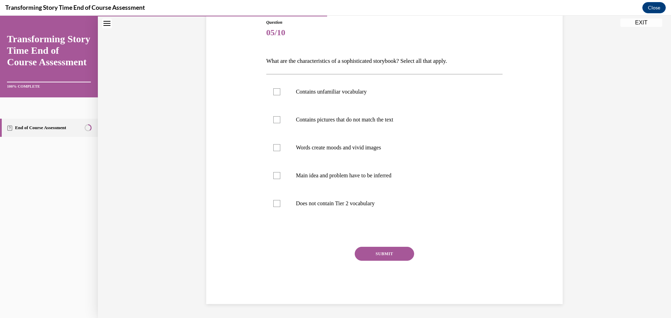
scroll to position [78, 0]
click at [267, 94] on label "Contains unfamiliar vocabulary" at bounding box center [384, 92] width 237 height 28
click at [273, 94] on input "Contains unfamiliar vocabulary" at bounding box center [276, 91] width 7 height 7
checkbox input "true"
click at [280, 173] on label "Main idea and problem have to be inferred" at bounding box center [384, 176] width 237 height 28
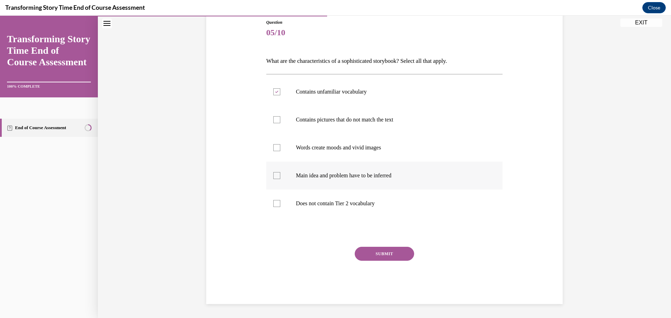
click at [280, 173] on input "Main idea and problem have to be inferred" at bounding box center [276, 175] width 7 height 7
checkbox input "true"
click at [274, 143] on label "Words create moods and vivid images" at bounding box center [384, 148] width 237 height 28
click at [274, 144] on input "Words create moods and vivid images" at bounding box center [276, 147] width 7 height 7
checkbox input "true"
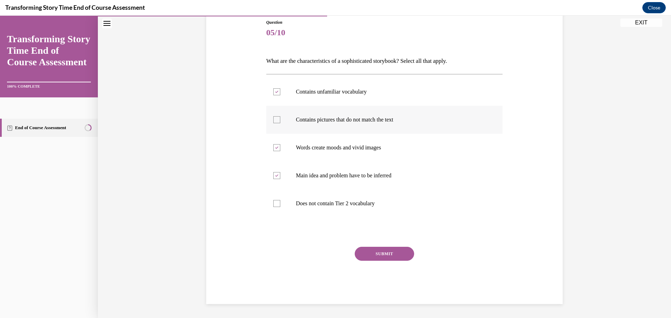
click at [273, 120] on div at bounding box center [276, 119] width 7 height 7
click at [273, 120] on input "Contains pictures that do not match the text" at bounding box center [276, 119] width 7 height 7
checkbox input "true"
click at [397, 253] on button "SUBMIT" at bounding box center [384, 254] width 59 height 14
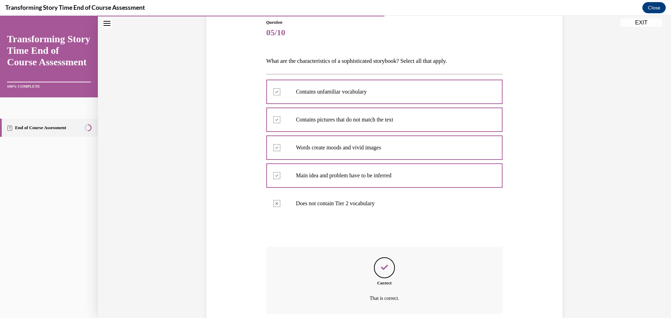
scroll to position [135, 0]
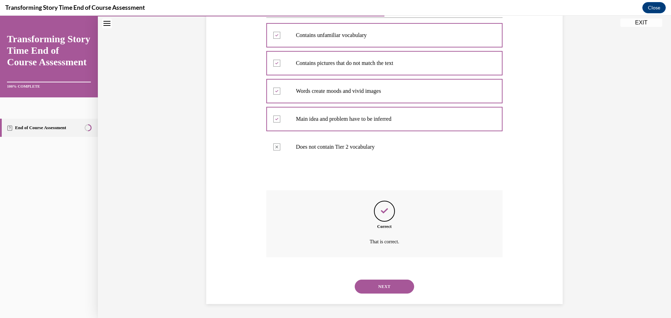
click at [396, 286] on button "NEXT" at bounding box center [384, 287] width 59 height 14
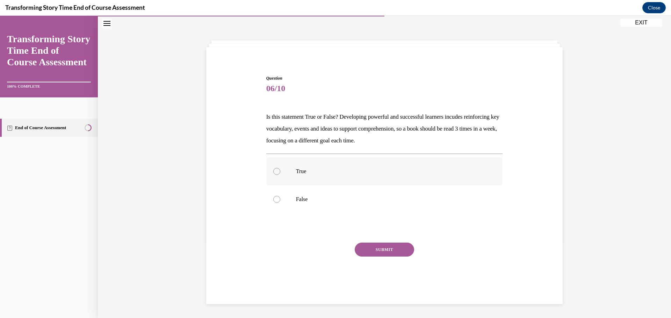
click at [334, 174] on p "True" at bounding box center [390, 171] width 189 height 7
click at [280, 174] on input "True" at bounding box center [276, 171] width 7 height 7
radio input "true"
click at [397, 250] on button "SUBMIT" at bounding box center [384, 250] width 59 height 14
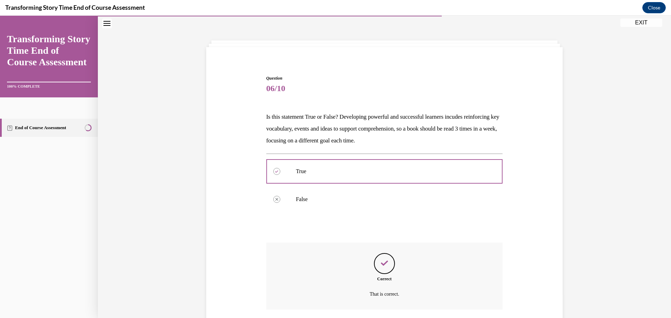
scroll to position [74, 0]
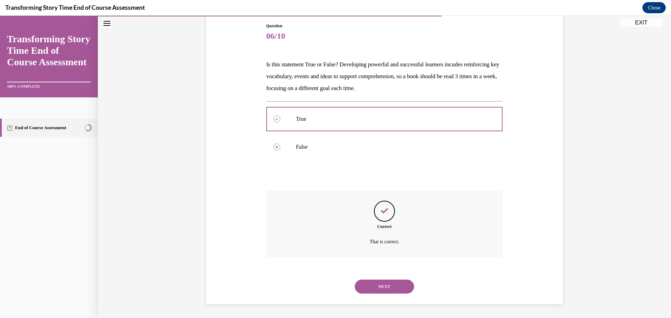
click at [386, 283] on button "NEXT" at bounding box center [384, 287] width 59 height 14
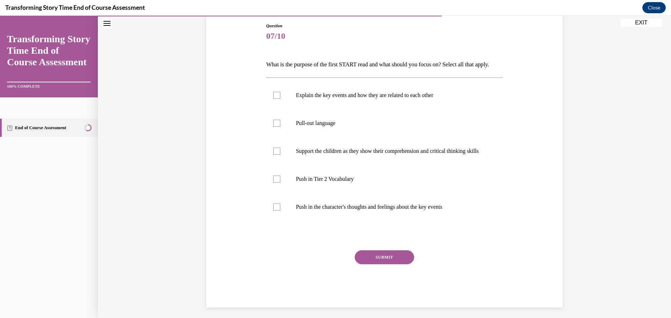
scroll to position [37, 0]
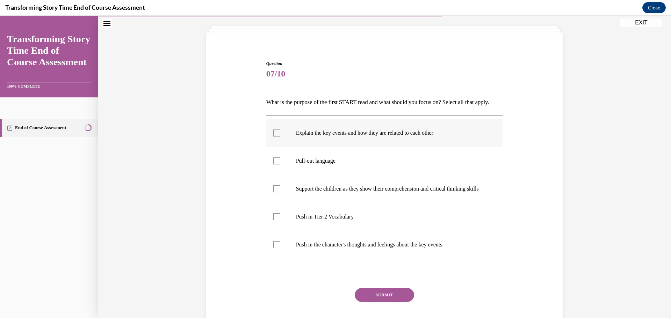
click at [326, 147] on label "Explain the key events and how they are related to each other" at bounding box center [384, 133] width 237 height 28
click at [280, 137] on input "Explain the key events and how they are related to each other" at bounding box center [276, 133] width 7 height 7
checkbox input "true"
click at [355, 220] on p "Push in Tier 2 Vocabulary" at bounding box center [390, 216] width 189 height 7
click at [280, 220] on input "Push in Tier 2 Vocabulary" at bounding box center [276, 216] width 7 height 7
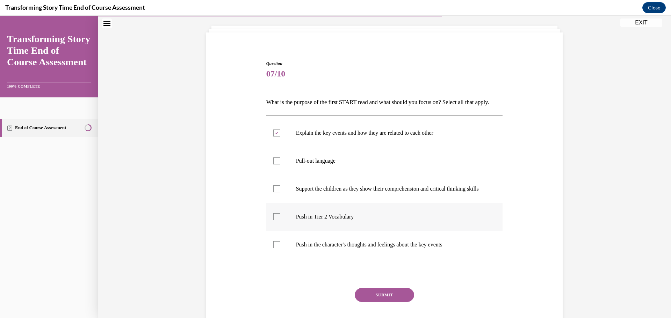
checkbox input "true"
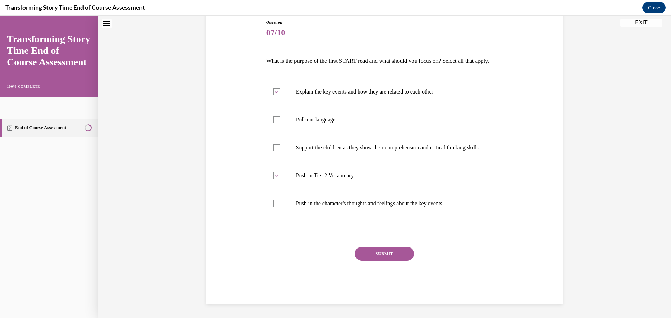
click at [383, 252] on button "SUBMIT" at bounding box center [384, 254] width 59 height 14
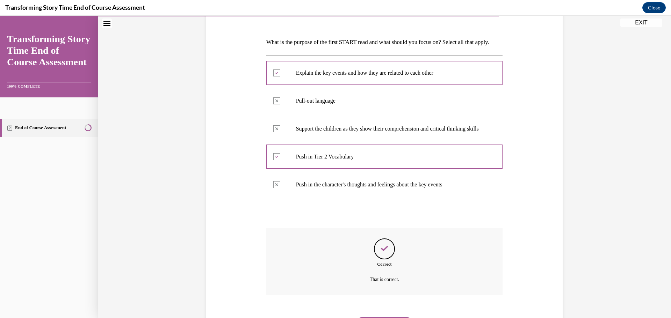
scroll to position [153, 0]
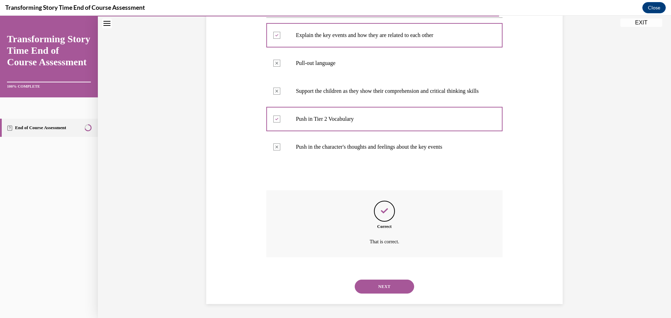
click at [392, 286] on button "NEXT" at bounding box center [384, 287] width 59 height 14
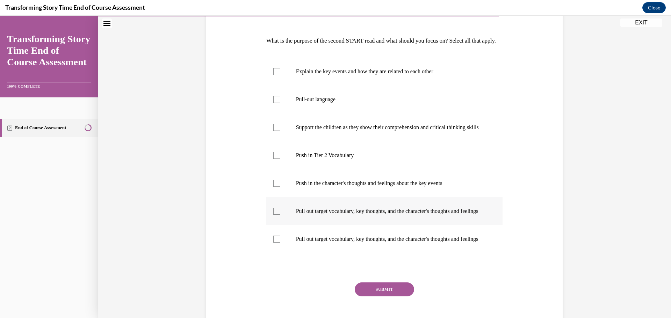
scroll to position [105, 0]
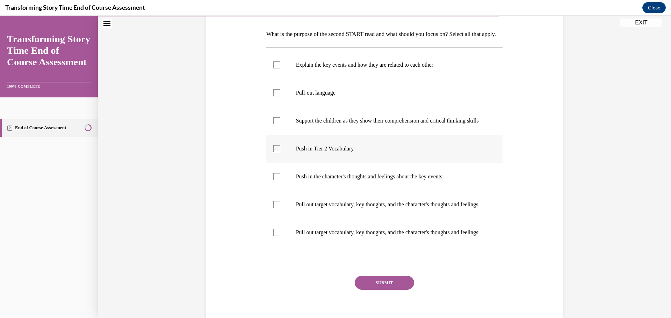
click at [336, 163] on label "Push in Tier 2 Vocabulary" at bounding box center [384, 149] width 237 height 28
click at [280, 152] on input "Push in Tier 2 Vocabulary" at bounding box center [276, 148] width 7 height 7
checkbox input "true"
click at [344, 188] on label "Push in the character's thoughts and feelings about the key events" at bounding box center [384, 177] width 237 height 28
click at [280, 180] on input "Push in the character's thoughts and feelings about the key events" at bounding box center [276, 176] width 7 height 7
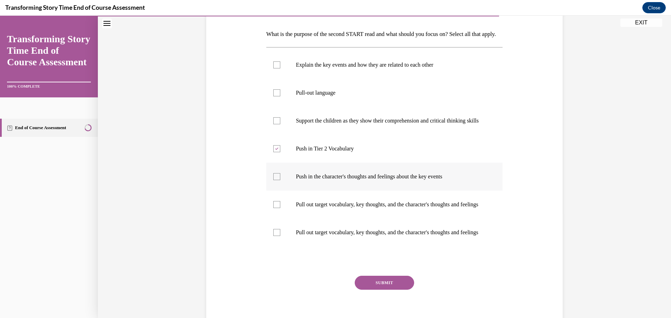
checkbox input "true"
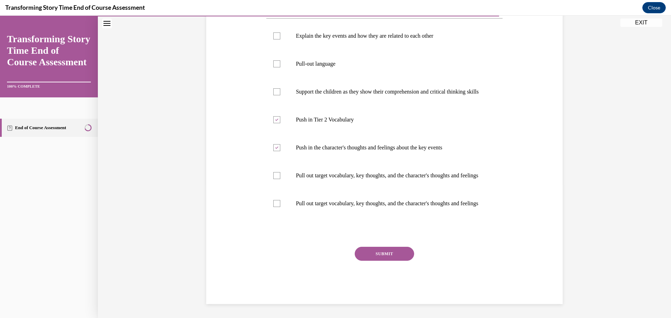
click at [380, 259] on button "SUBMIT" at bounding box center [384, 254] width 59 height 14
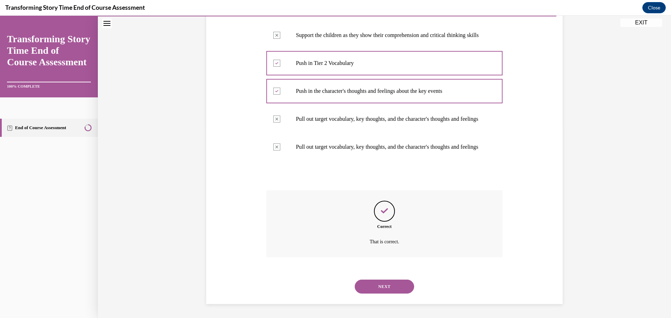
scroll to position [223, 0]
click at [390, 281] on button "NEXT" at bounding box center [384, 287] width 59 height 14
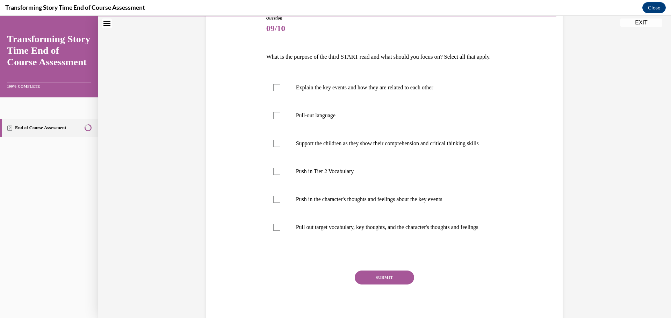
scroll to position [132, 0]
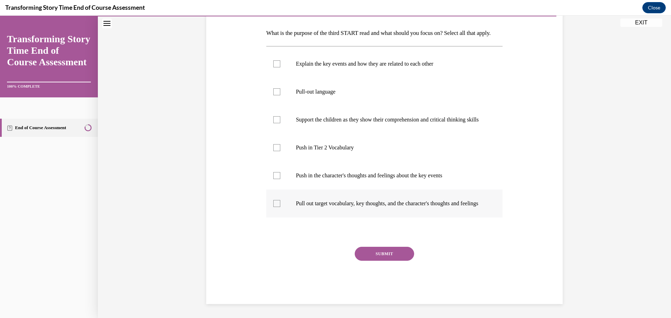
click at [325, 208] on label "Pull out target vocabulary, key thoughts, and the character's thoughts and feel…" at bounding box center [384, 204] width 237 height 28
click at [280, 207] on input "Pull out target vocabulary, key thoughts, and the character's thoughts and feel…" at bounding box center [276, 203] width 7 height 7
checkbox input "true"
click at [303, 106] on label "Support the children as they show their comprehension and critical thinking ski…" at bounding box center [384, 120] width 237 height 28
click at [280, 116] on input "Support the children as they show their comprehension and critical thinking ski…" at bounding box center [276, 119] width 7 height 7
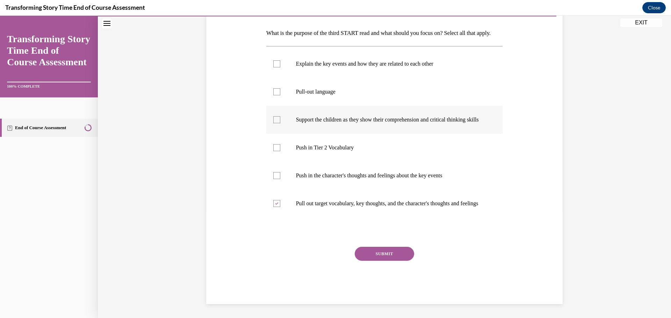
checkbox input "true"
click at [374, 254] on button "SUBMIT" at bounding box center [384, 254] width 59 height 14
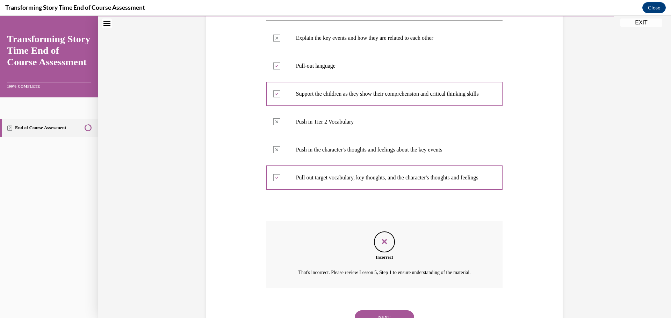
scroll to position [197, 0]
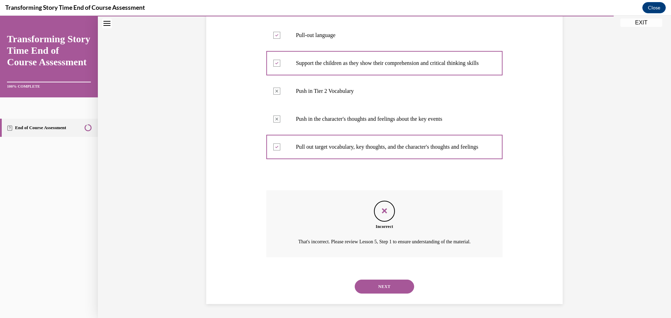
click at [390, 282] on button "NEXT" at bounding box center [384, 287] width 59 height 14
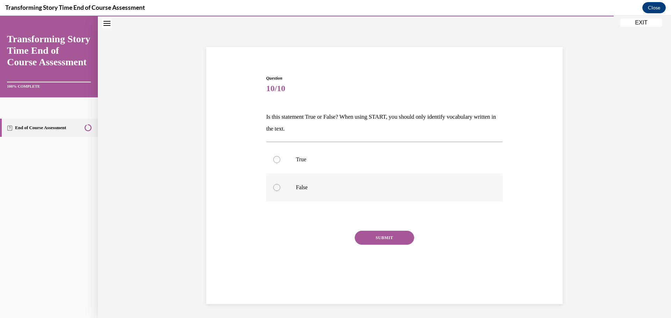
click at [312, 186] on p "False" at bounding box center [390, 187] width 189 height 7
click at [280, 186] on input "False" at bounding box center [276, 187] width 7 height 7
radio input "true"
click at [386, 235] on button "SUBMIT" at bounding box center [384, 238] width 59 height 14
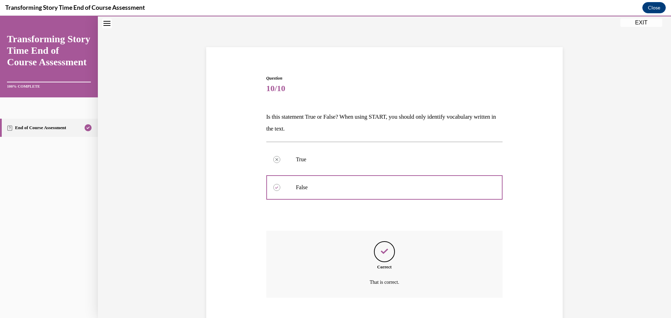
scroll to position [63, 0]
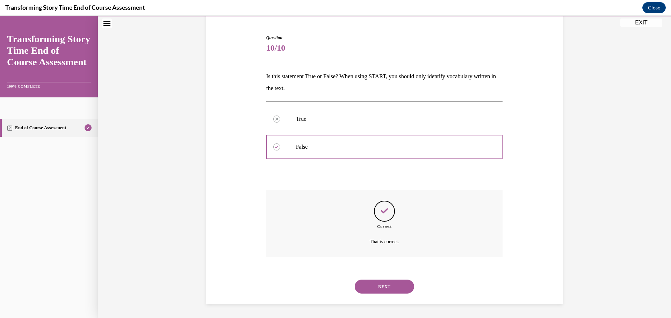
click at [388, 293] on button "NEXT" at bounding box center [384, 287] width 59 height 14
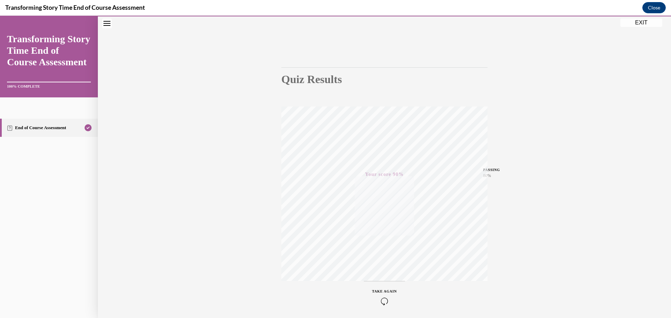
scroll to position [56, 0]
click at [645, 24] on button "EXIT" at bounding box center [641, 23] width 42 height 8
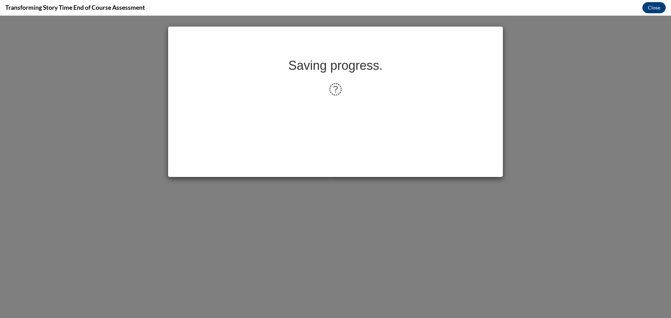
scroll to position [0, 0]
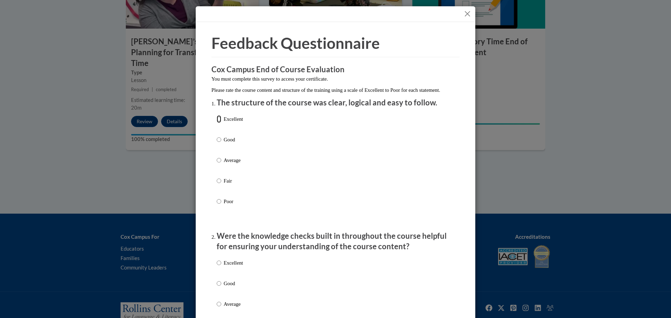
click at [217, 123] on input "Excellent" at bounding box center [219, 119] width 5 height 8
radio input "true"
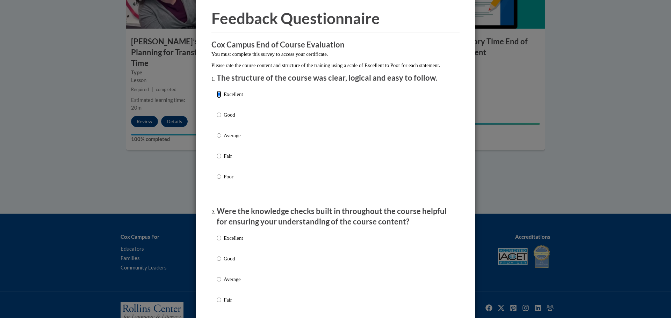
scroll to position [70, 0]
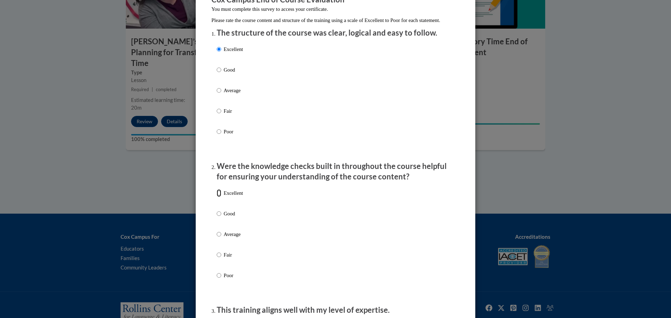
click at [218, 197] on input "Excellent" at bounding box center [219, 193] width 5 height 8
radio input "true"
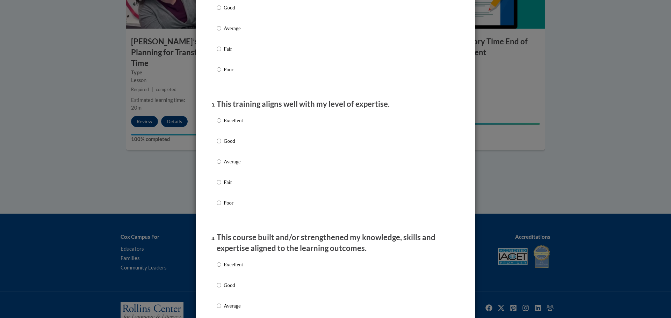
scroll to position [280, 0]
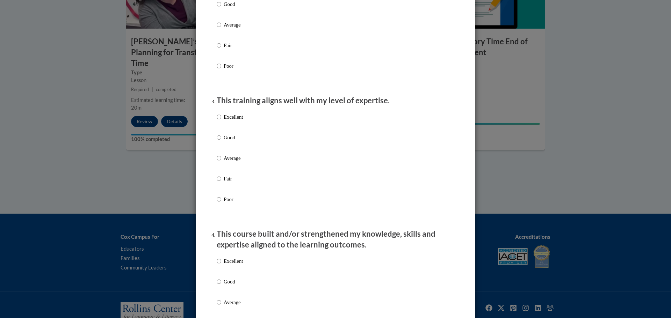
click at [224, 121] on p "Excellent" at bounding box center [233, 117] width 19 height 8
click at [221, 121] on input "Excellent" at bounding box center [219, 117] width 5 height 8
radio input "true"
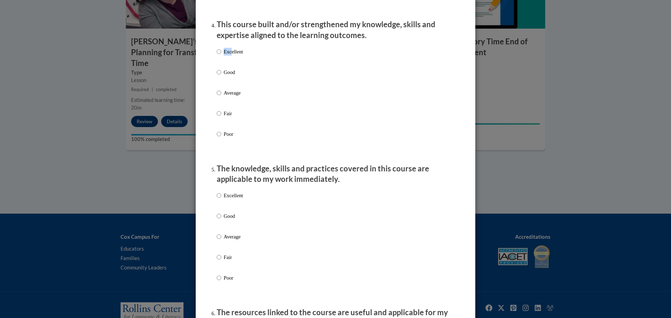
drag, startPoint x: 228, startPoint y: 54, endPoint x: 227, endPoint y: 58, distance: 4.3
click at [228, 60] on div "Excellent Good Average Fair Poor" at bounding box center [230, 98] width 26 height 108
click at [217, 56] on input "Excellent" at bounding box center [219, 52] width 5 height 8
radio input "true"
click at [220, 201] on label "Excellent" at bounding box center [230, 201] width 26 height 19
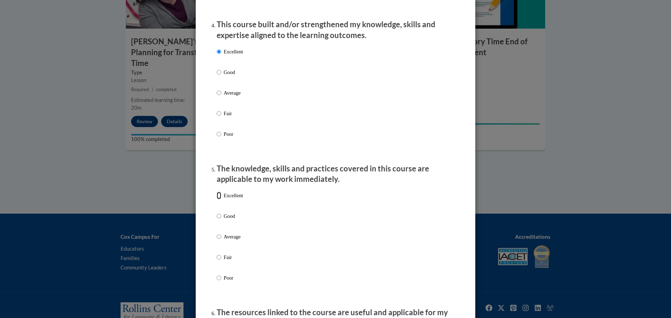
click at [220, 200] on input "Excellent" at bounding box center [219, 196] width 5 height 8
radio input "true"
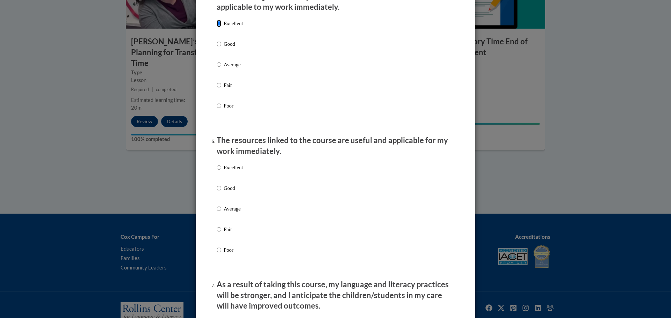
scroll to position [664, 0]
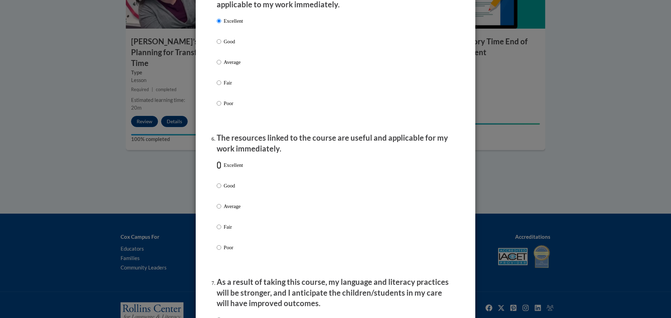
click at [217, 169] on input "Excellent" at bounding box center [219, 165] width 5 height 8
radio input "true"
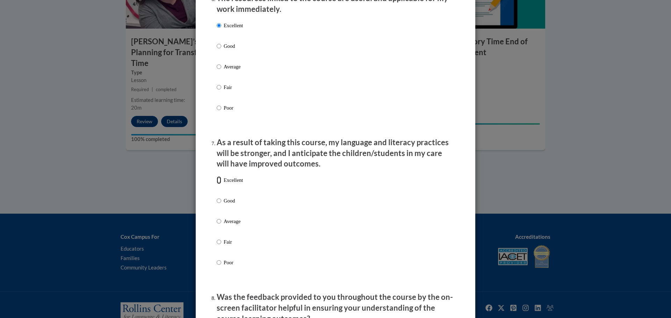
click at [217, 184] on input "Excellent" at bounding box center [219, 180] width 5 height 8
radio input "true"
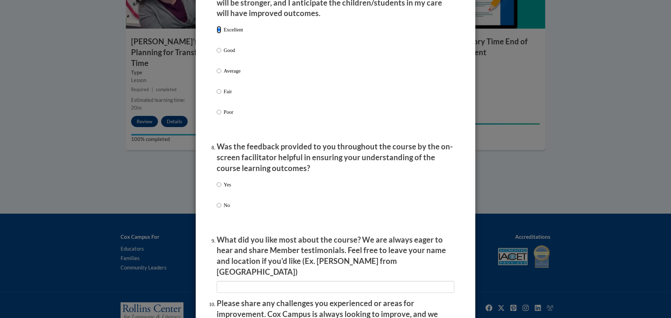
scroll to position [978, 0]
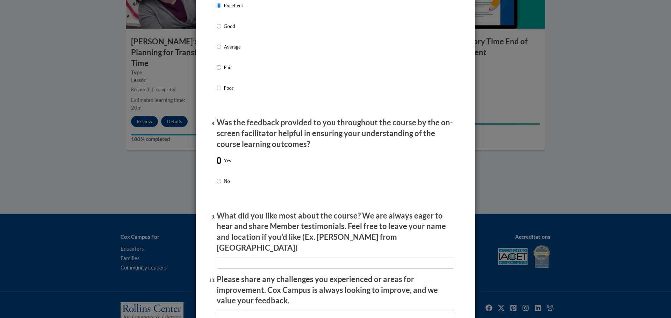
click at [217, 165] on input "Yes" at bounding box center [219, 161] width 5 height 8
radio input "true"
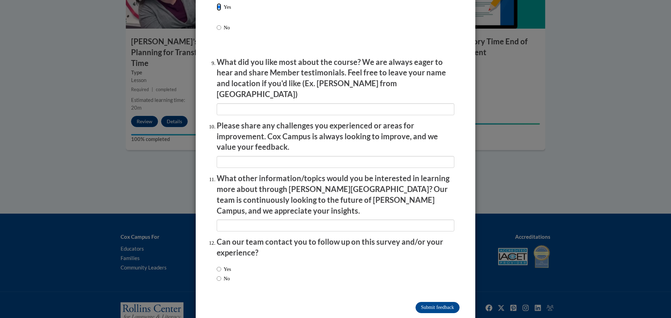
scroll to position [1134, 0]
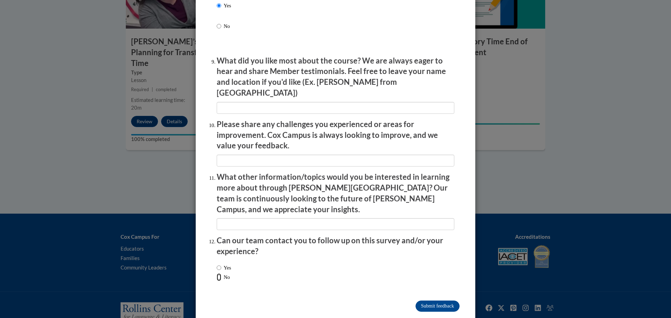
click at [218, 274] on input "No" at bounding box center [219, 278] width 5 height 8
radio input "true"
click at [426, 301] on input "Submit feedback" at bounding box center [437, 306] width 44 height 11
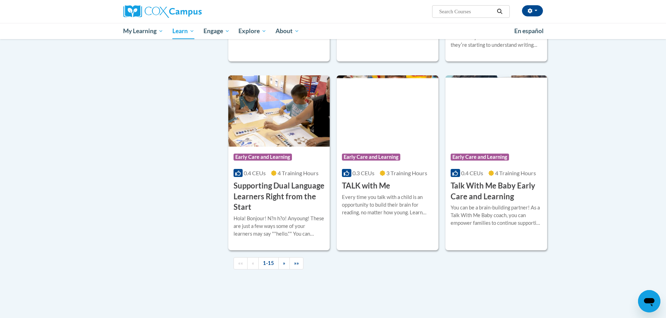
scroll to position [908, 0]
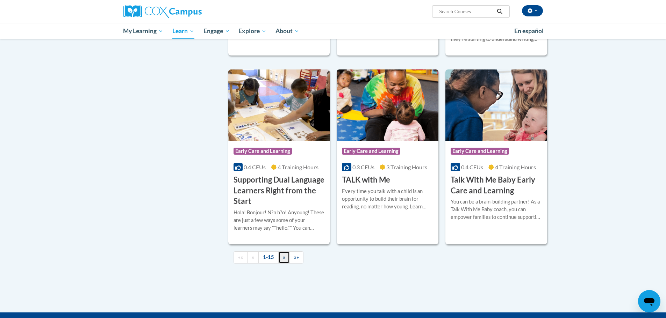
click at [283, 260] on span "»" at bounding box center [284, 257] width 2 height 6
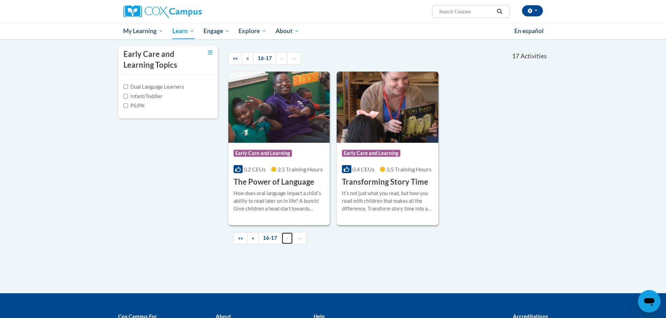
scroll to position [170, 0]
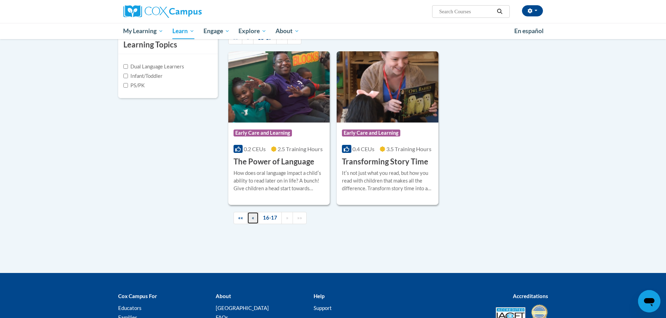
click at [250, 220] on link "«" at bounding box center [253, 218] width 12 height 12
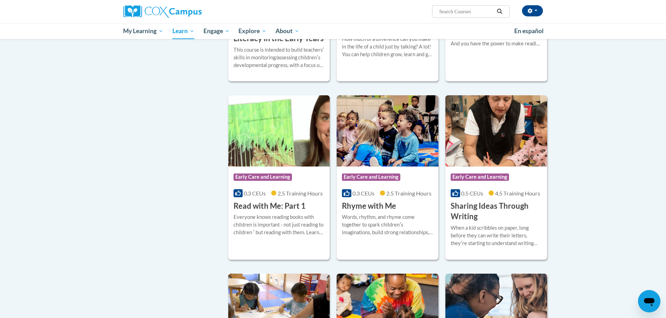
scroll to position [734, 0]
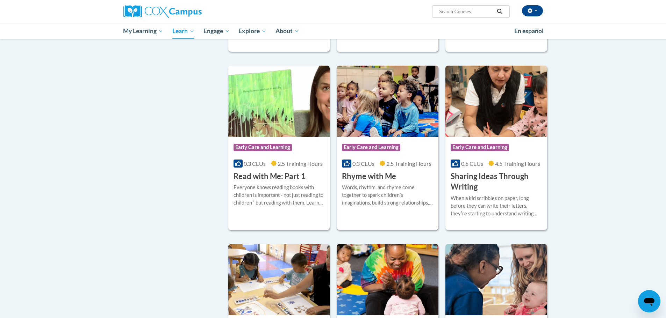
click at [382, 182] on h3 "Rhyme with Me" at bounding box center [369, 176] width 54 height 11
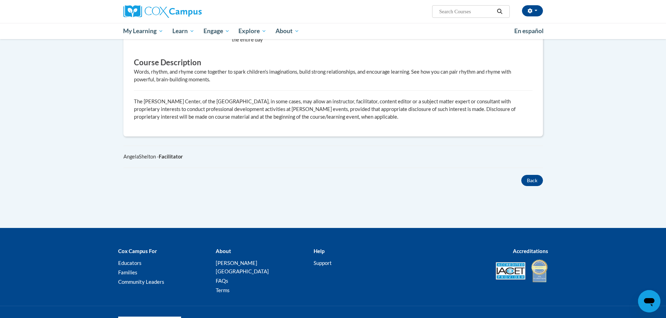
scroll to position [280, 0]
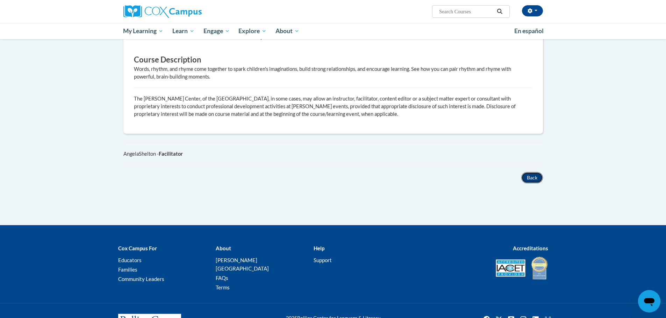
click at [530, 172] on button "Back" at bounding box center [532, 177] width 22 height 11
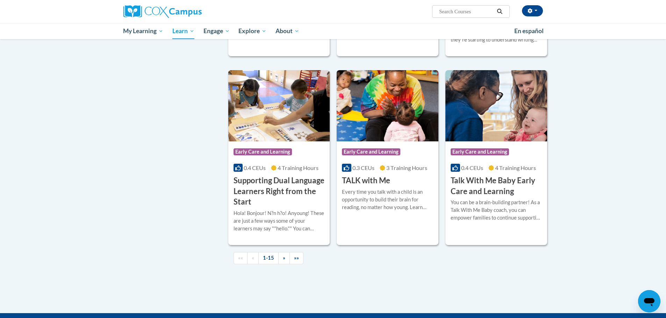
scroll to position [920, 0]
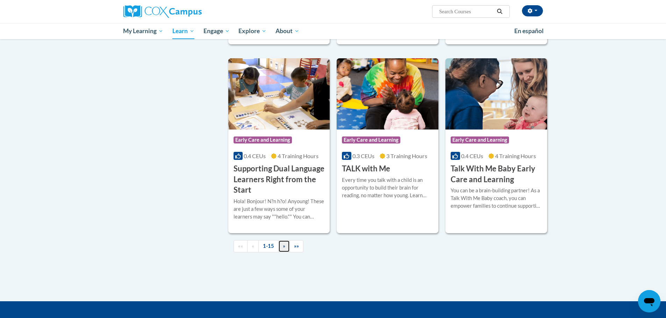
click at [285, 253] on link "»" at bounding box center [284, 246] width 12 height 12
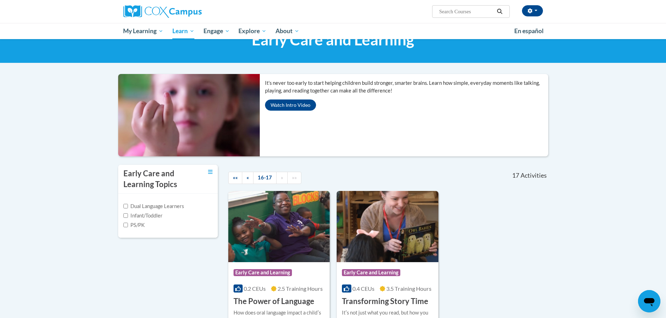
scroll to position [0, 0]
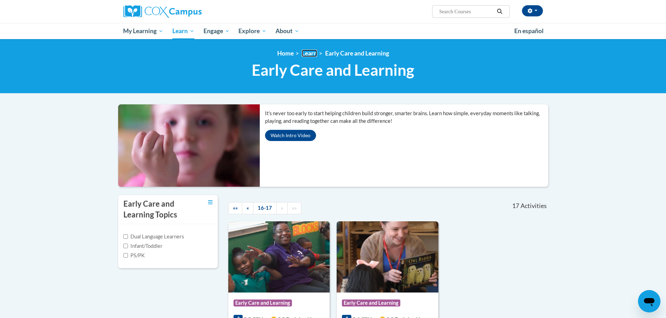
click at [313, 55] on link "Learn" at bounding box center [309, 53] width 15 height 7
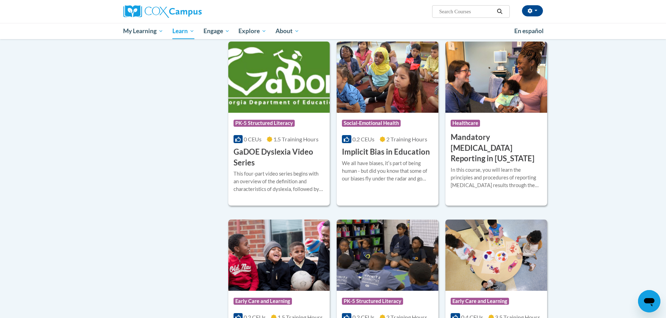
scroll to position [839, 0]
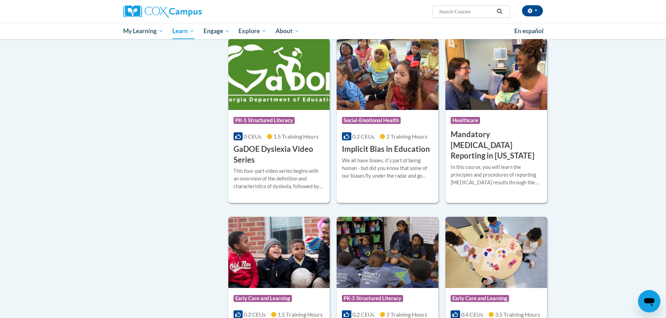
click at [277, 162] on h3 "GaDOE Dyslexia Video Series" at bounding box center [278, 155] width 91 height 22
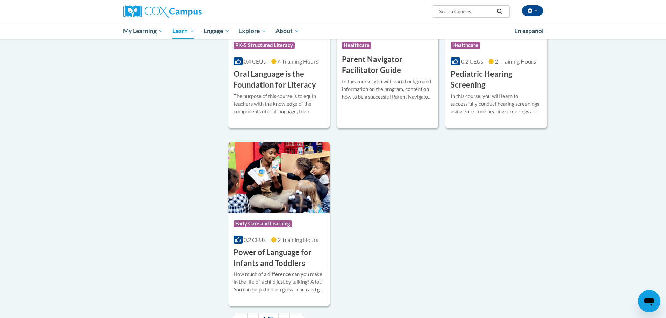
scroll to position [1591, 0]
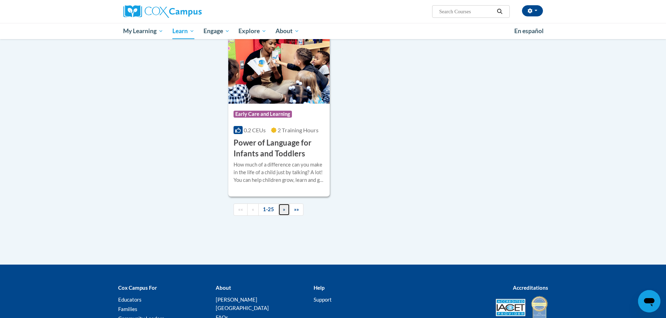
click at [285, 216] on link "»" at bounding box center [284, 210] width 12 height 12
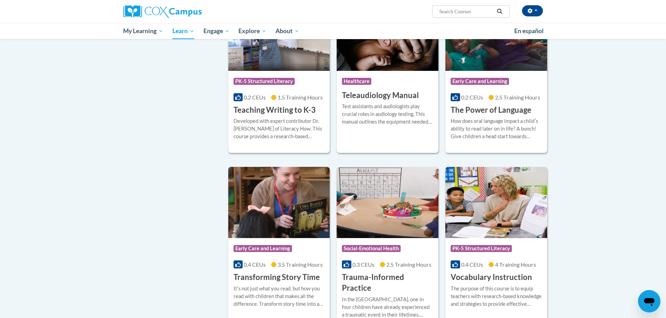
scroll to position [1048, 0]
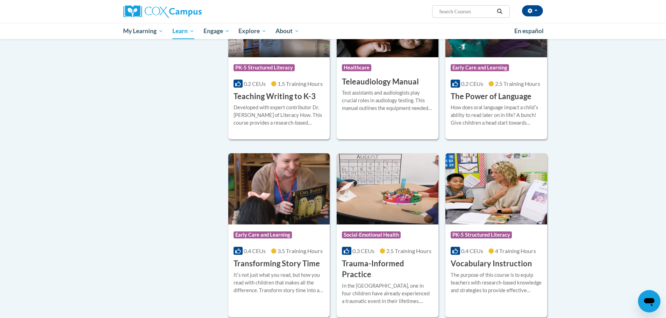
click at [273, 259] on h3 "Transforming Story Time" at bounding box center [276, 264] width 86 height 11
